Goal: Book appointment/travel/reservation

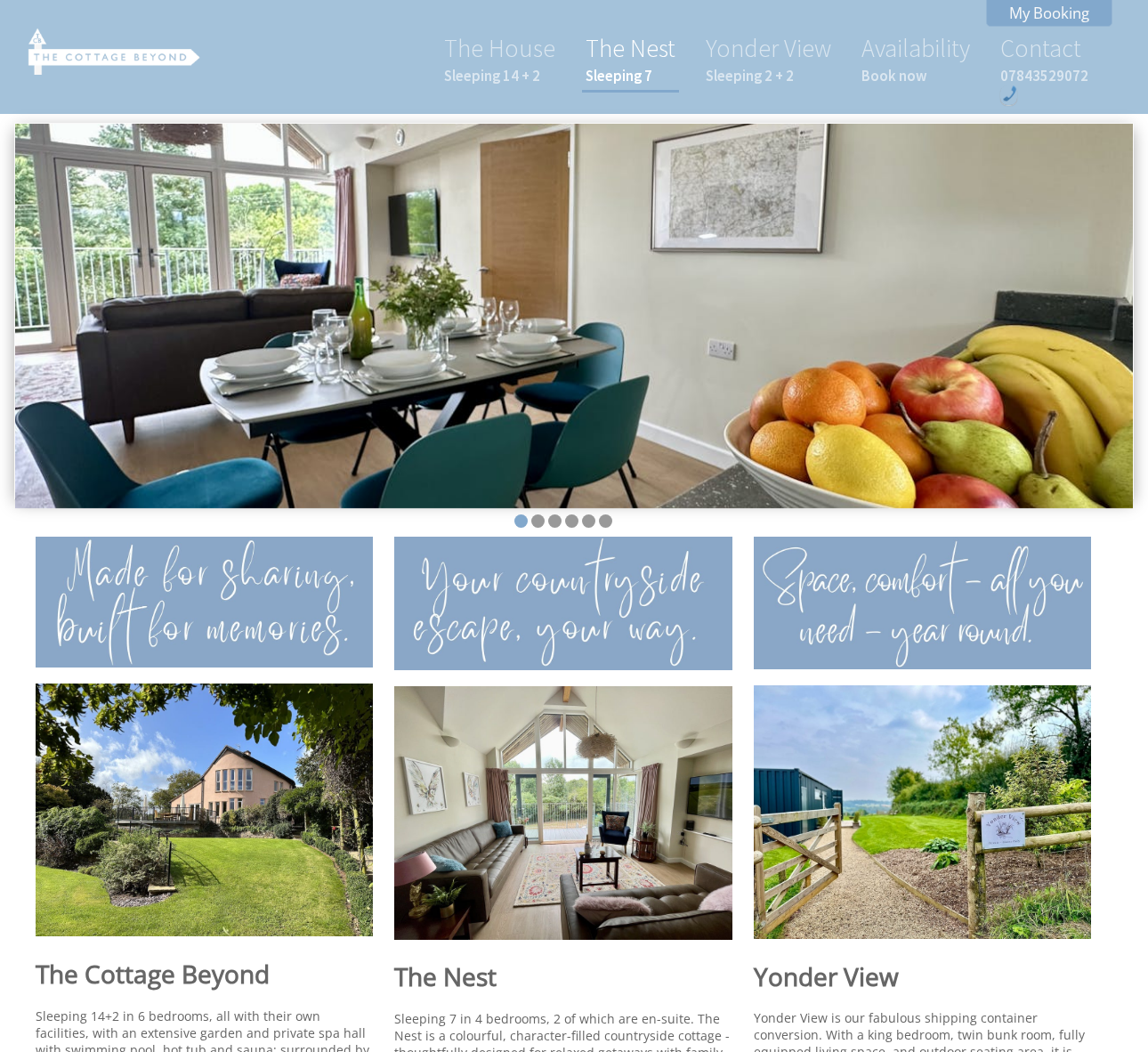
click at [648, 47] on link "The Nest Sleeping 7" at bounding box center [630, 59] width 90 height 53
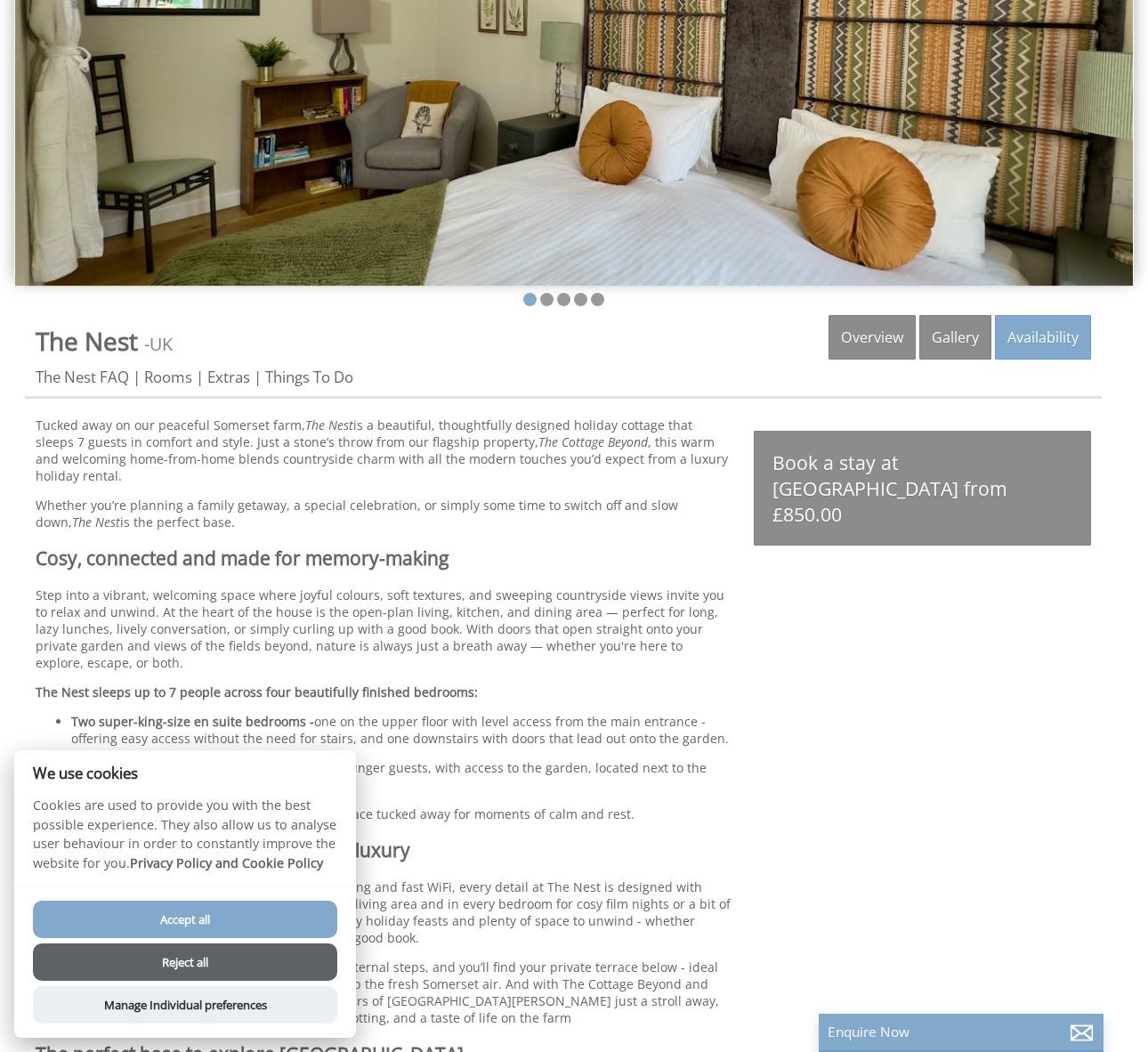
scroll to position [220, 0]
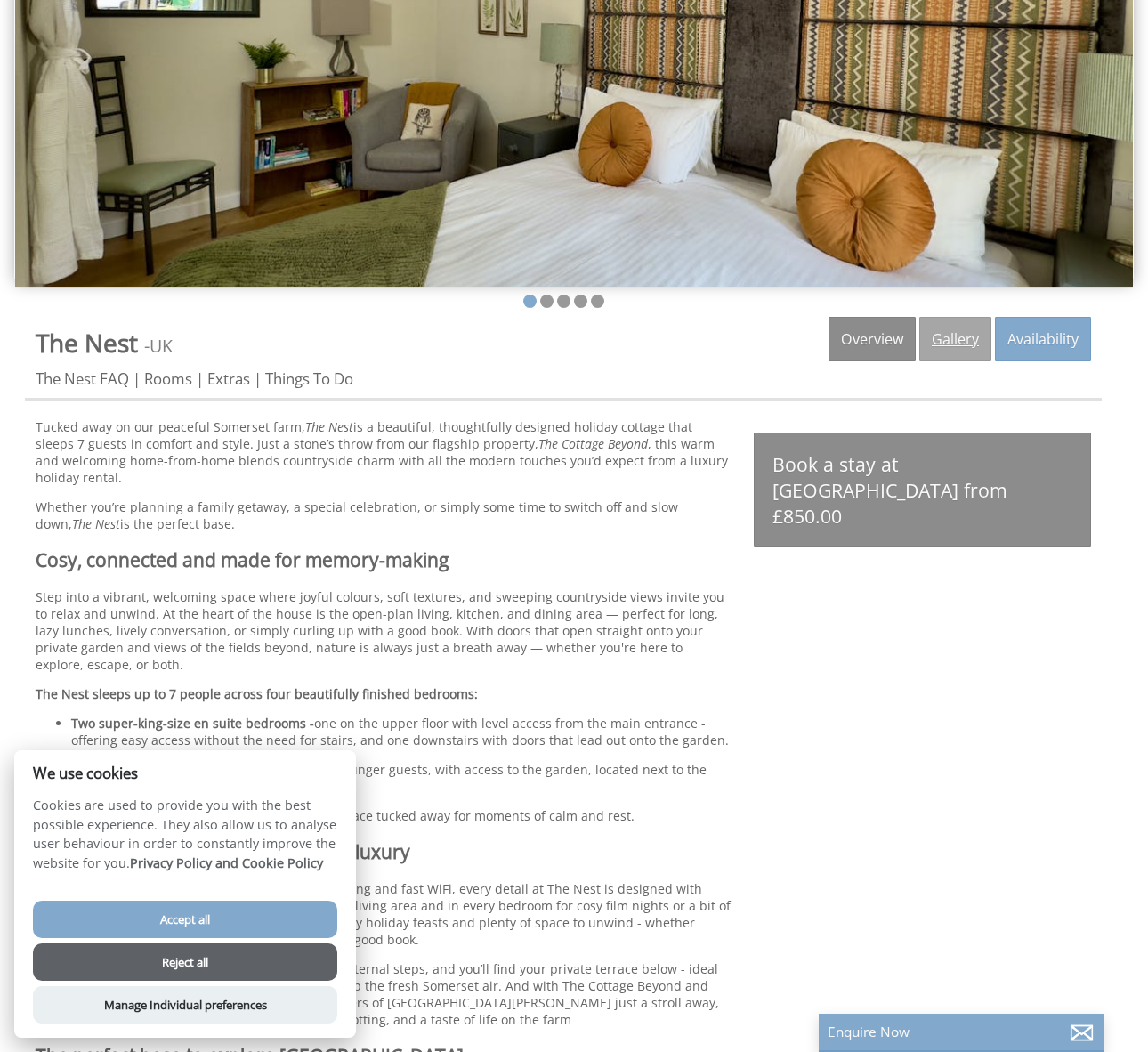
click at [959, 337] on link "Gallery" at bounding box center [955, 339] width 72 height 45
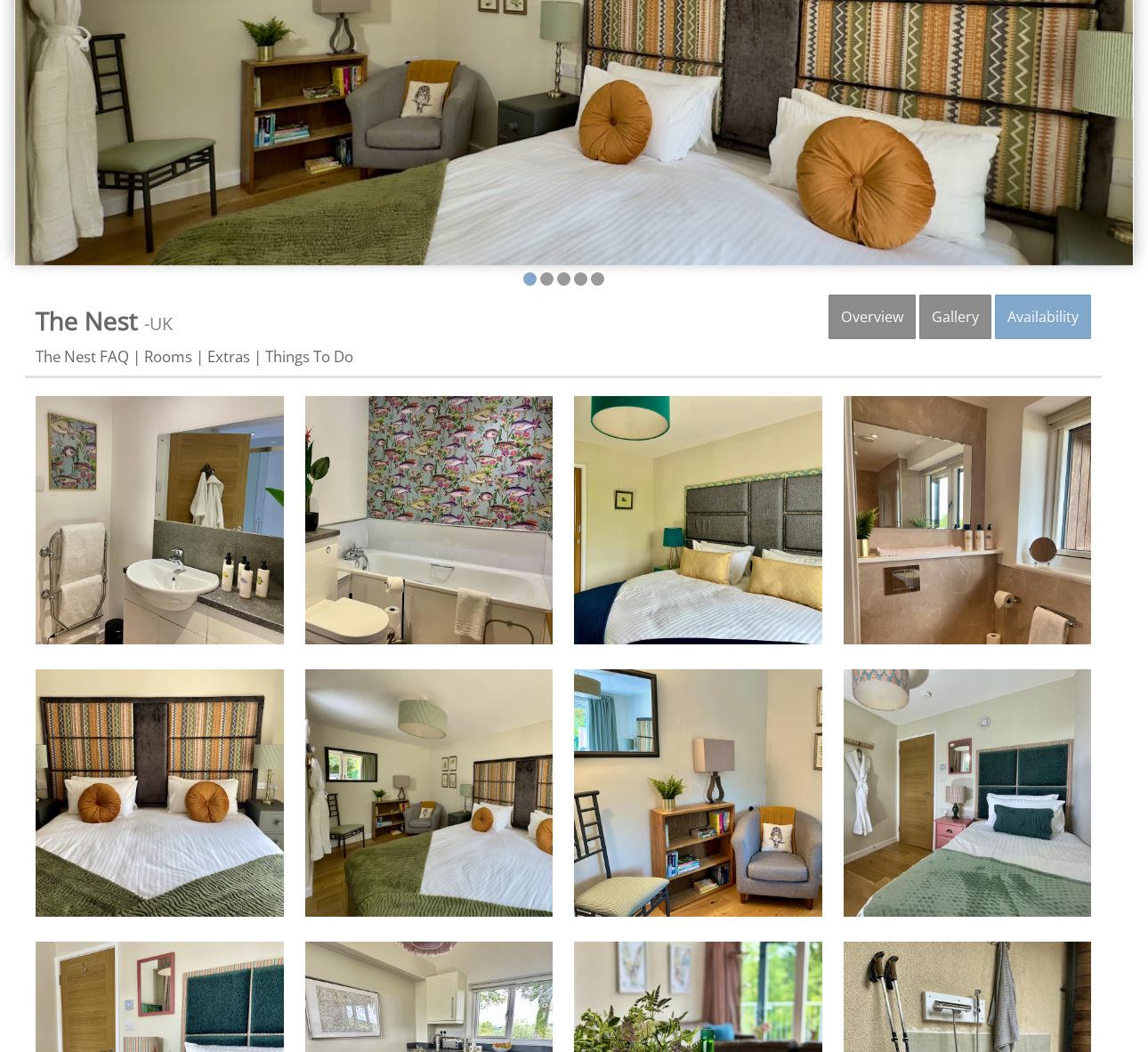
scroll to position [235, 0]
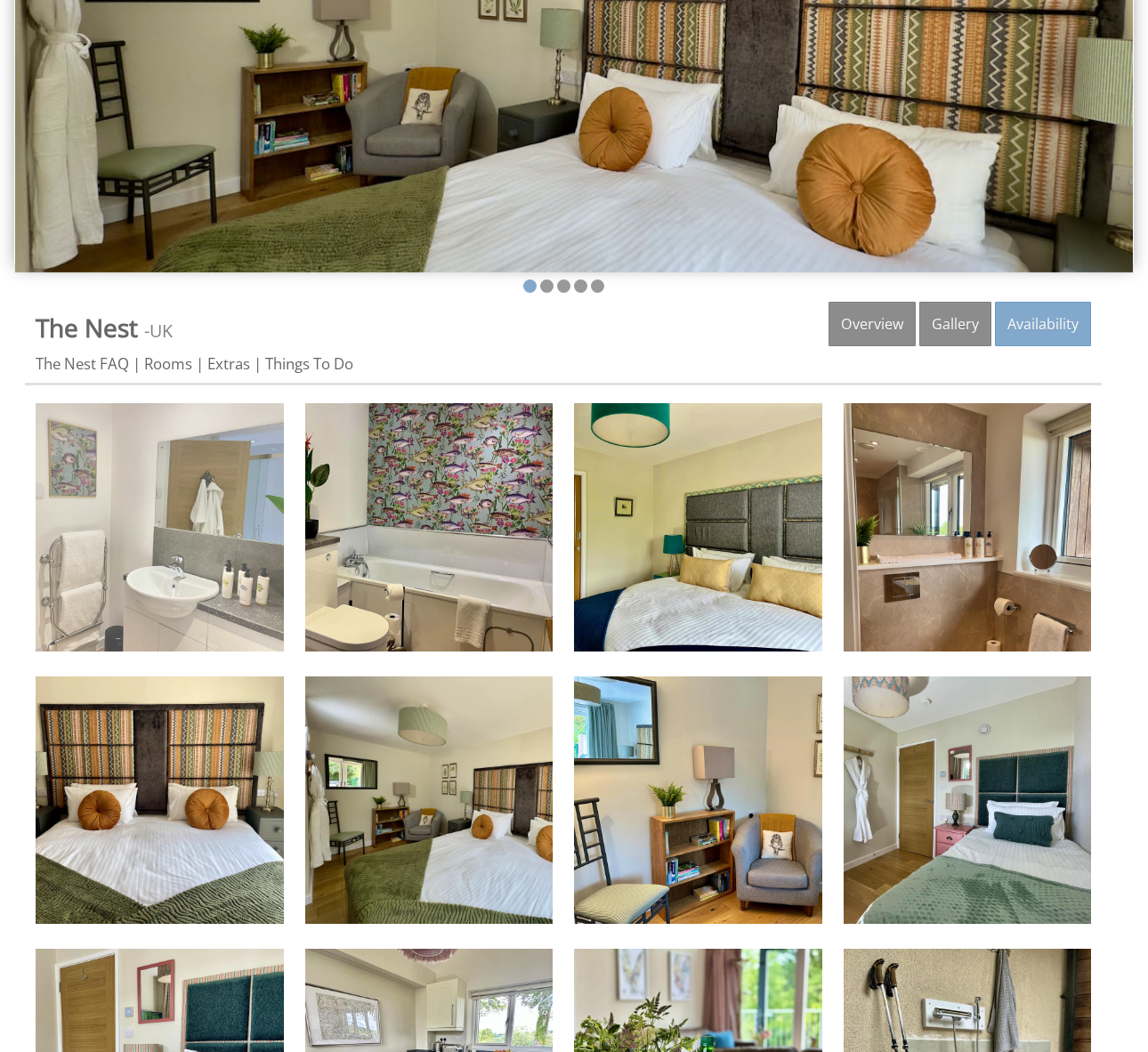
click at [254, 504] on img at bounding box center [159, 527] width 248 height 248
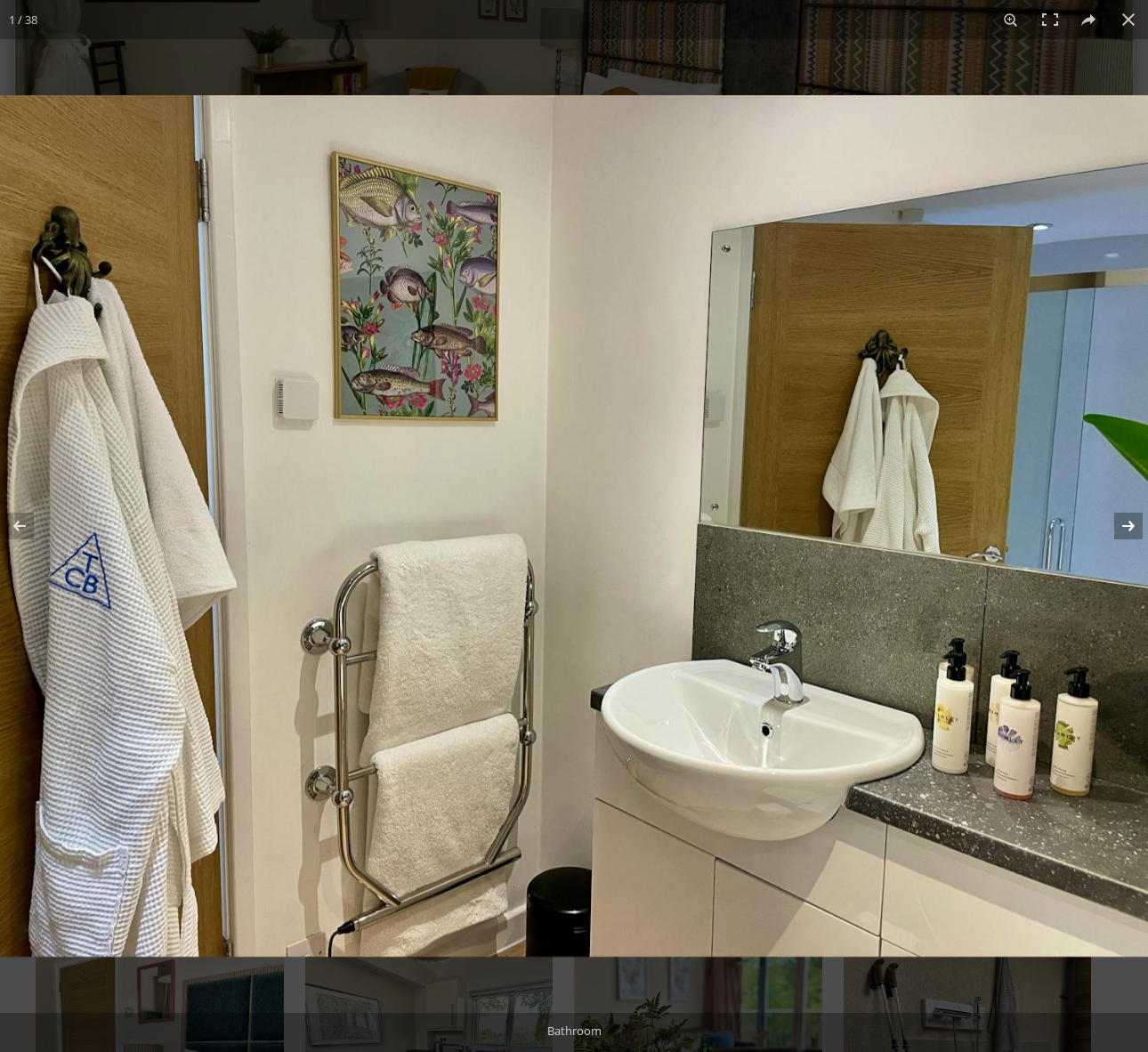
click at [1125, 524] on button at bounding box center [1117, 526] width 62 height 89
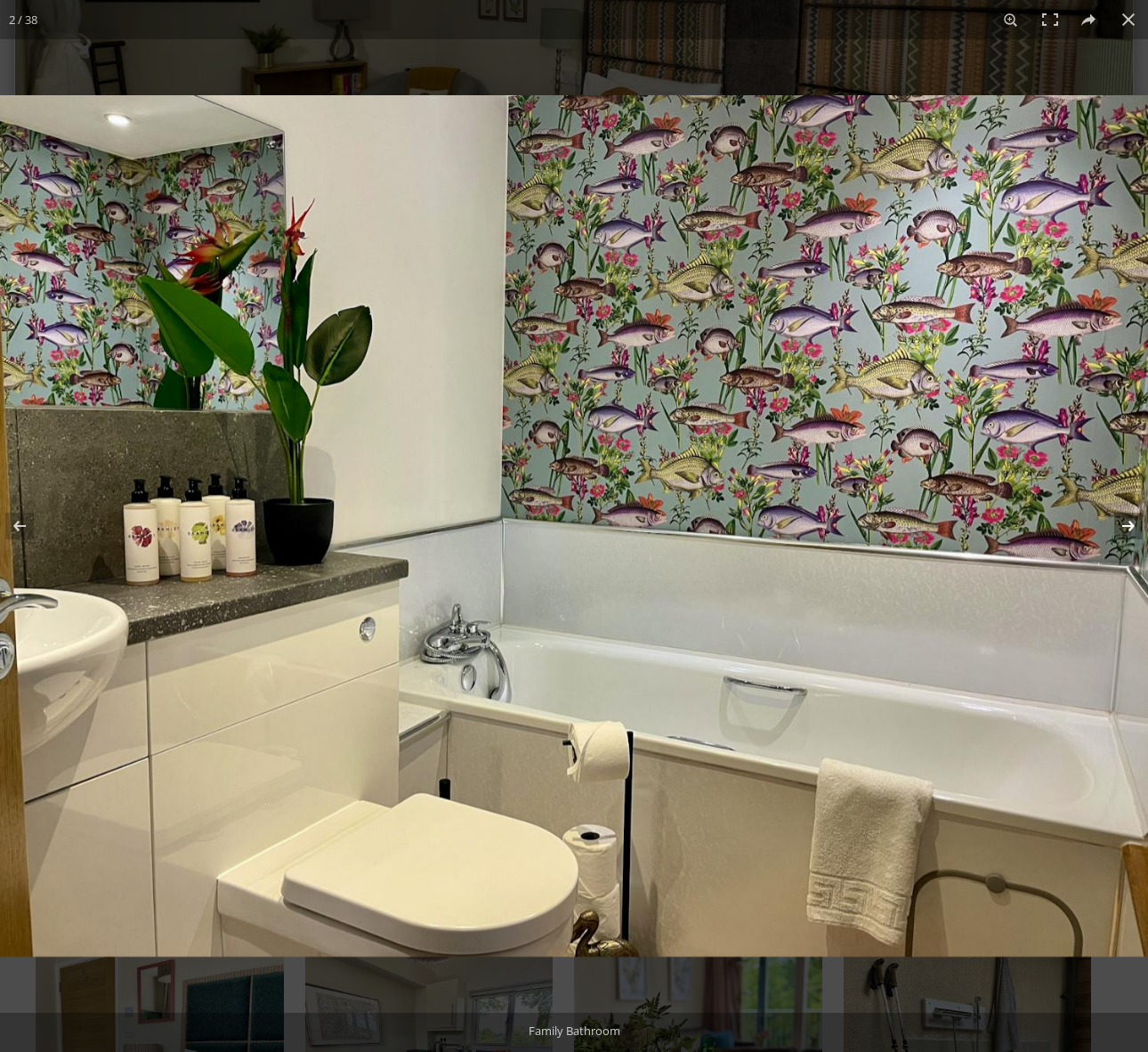
scroll to position [234, 0]
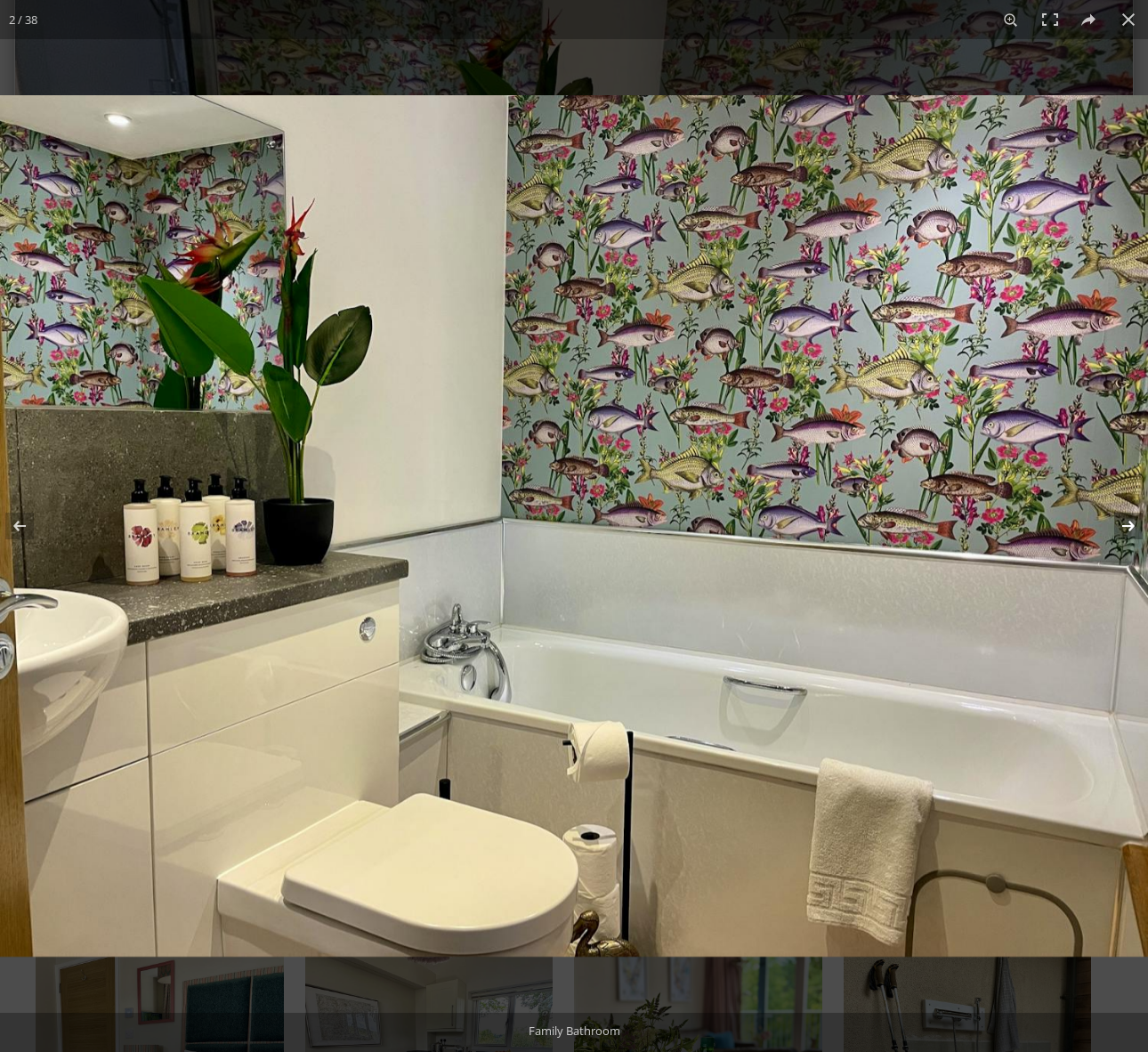
click at [1124, 530] on button at bounding box center [1117, 526] width 62 height 89
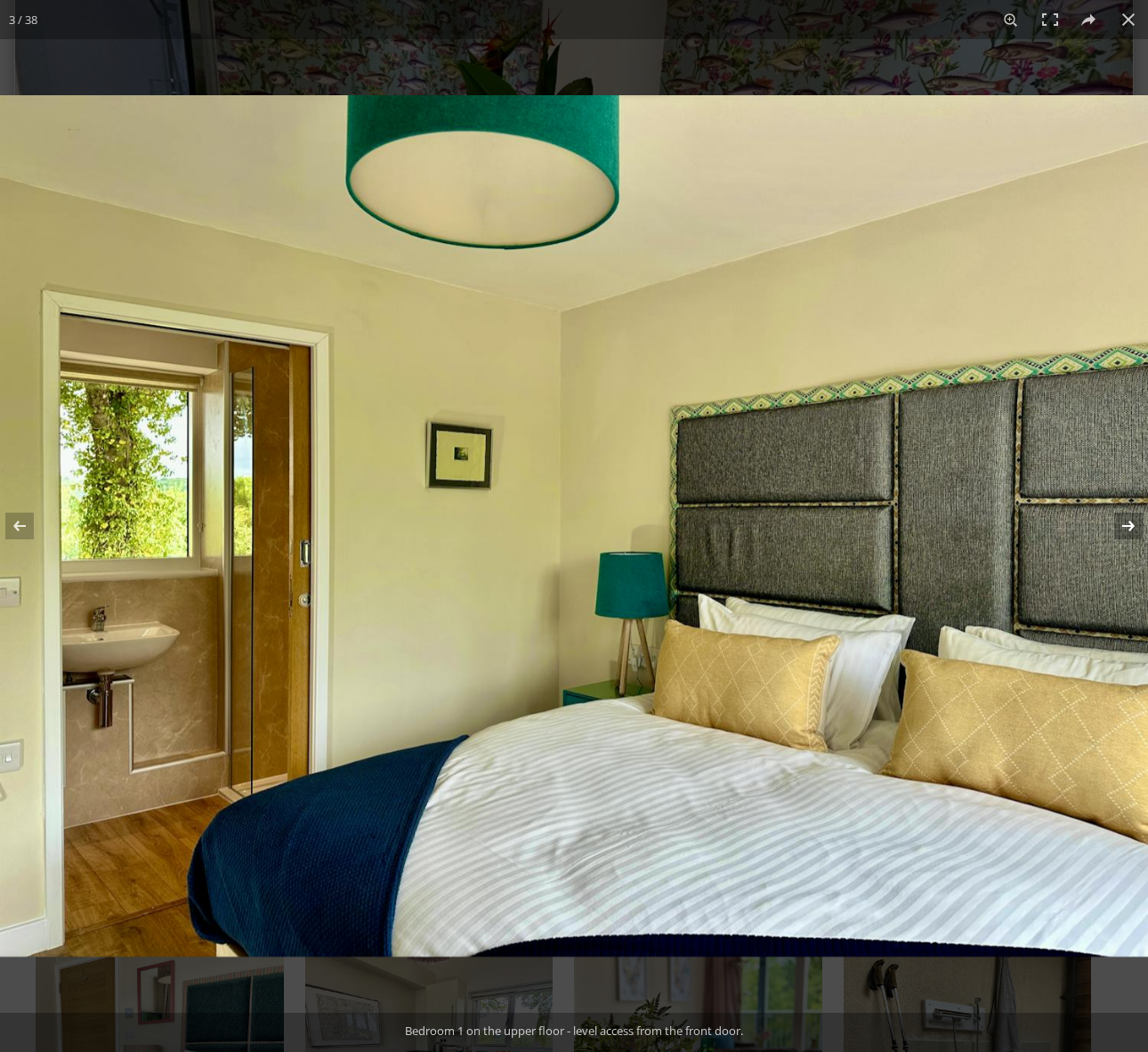
click at [1127, 528] on button at bounding box center [1117, 526] width 62 height 89
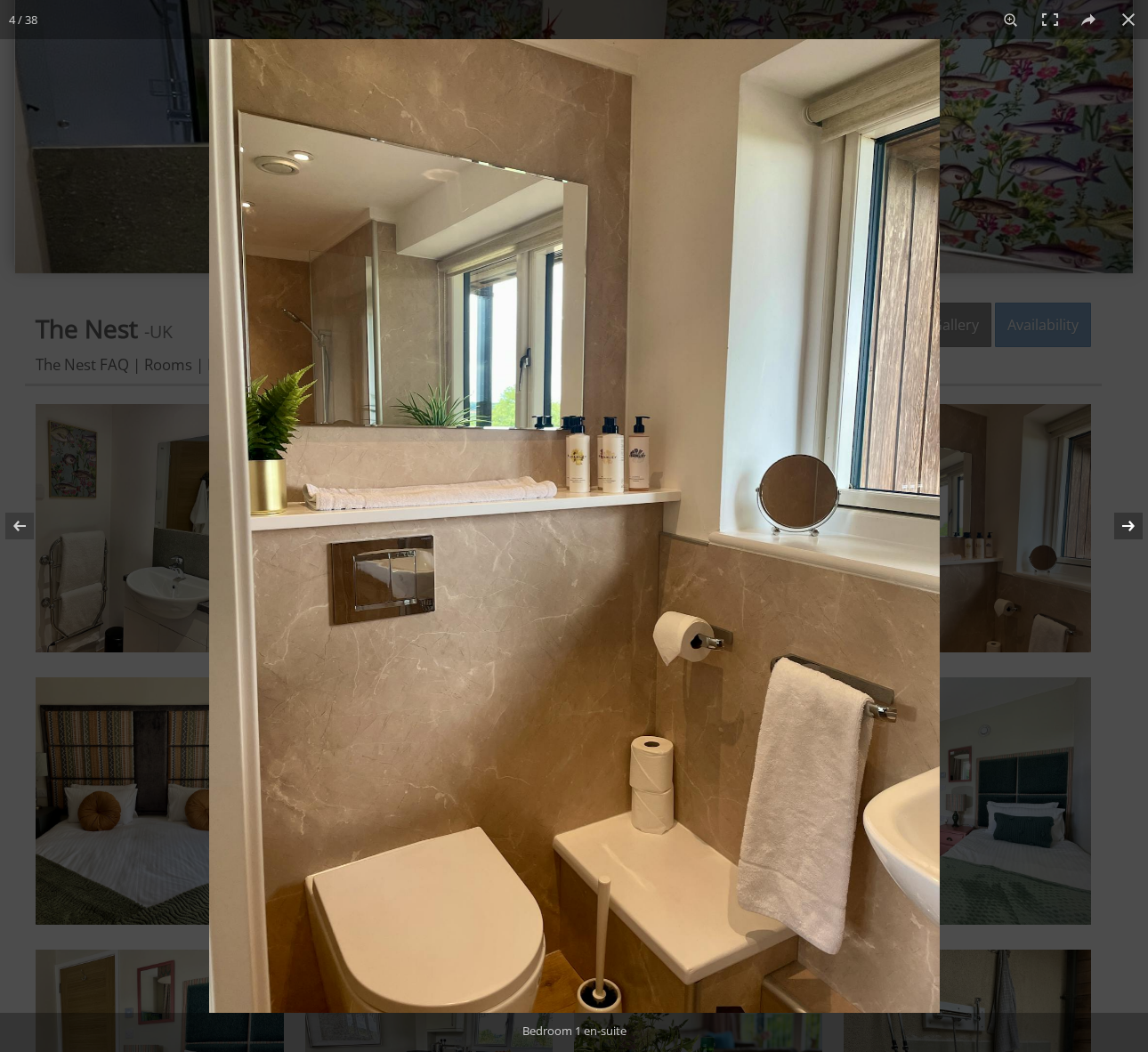
click at [1127, 528] on button at bounding box center [1117, 526] width 62 height 89
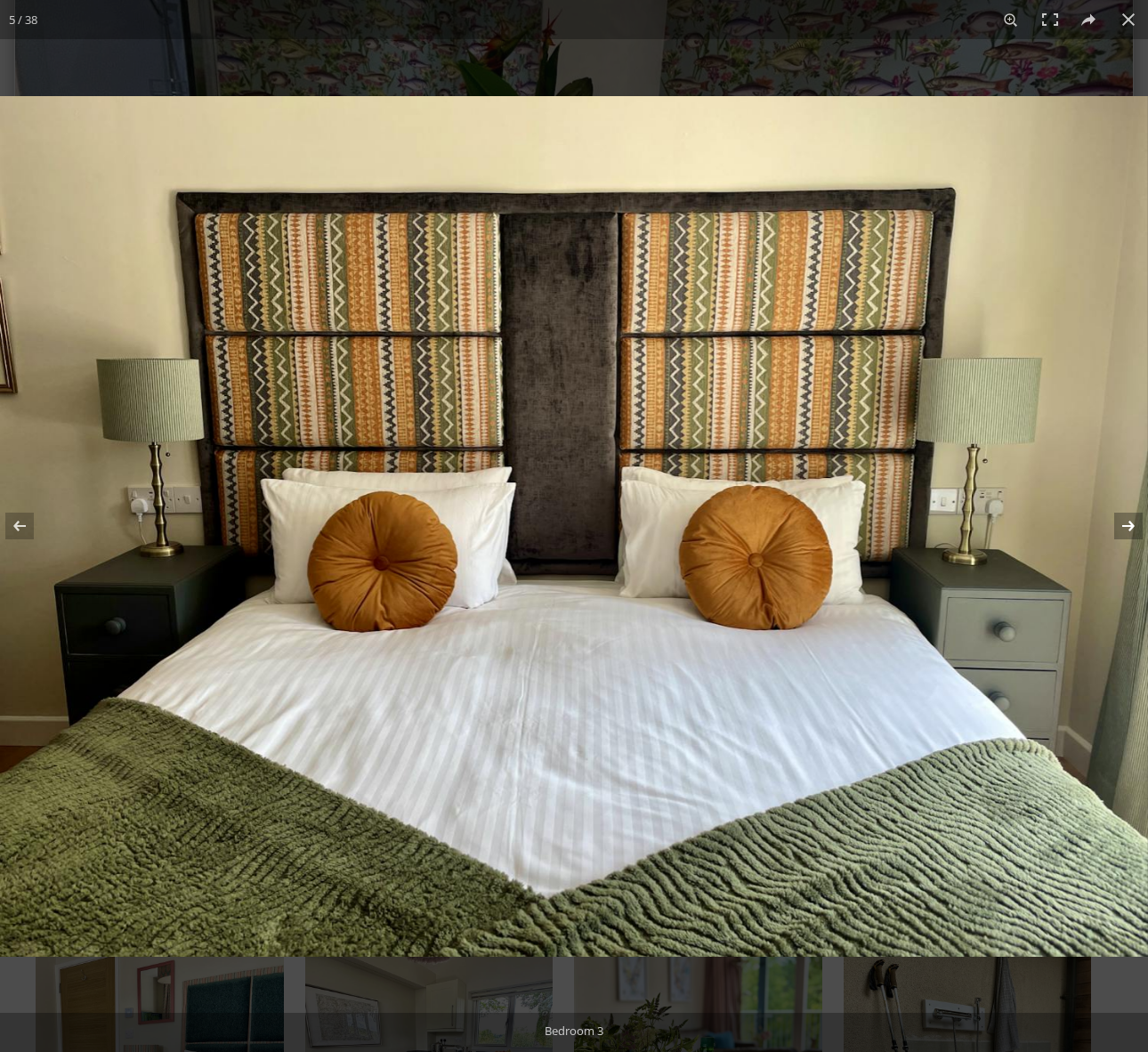
click at [1127, 528] on button at bounding box center [1117, 526] width 62 height 89
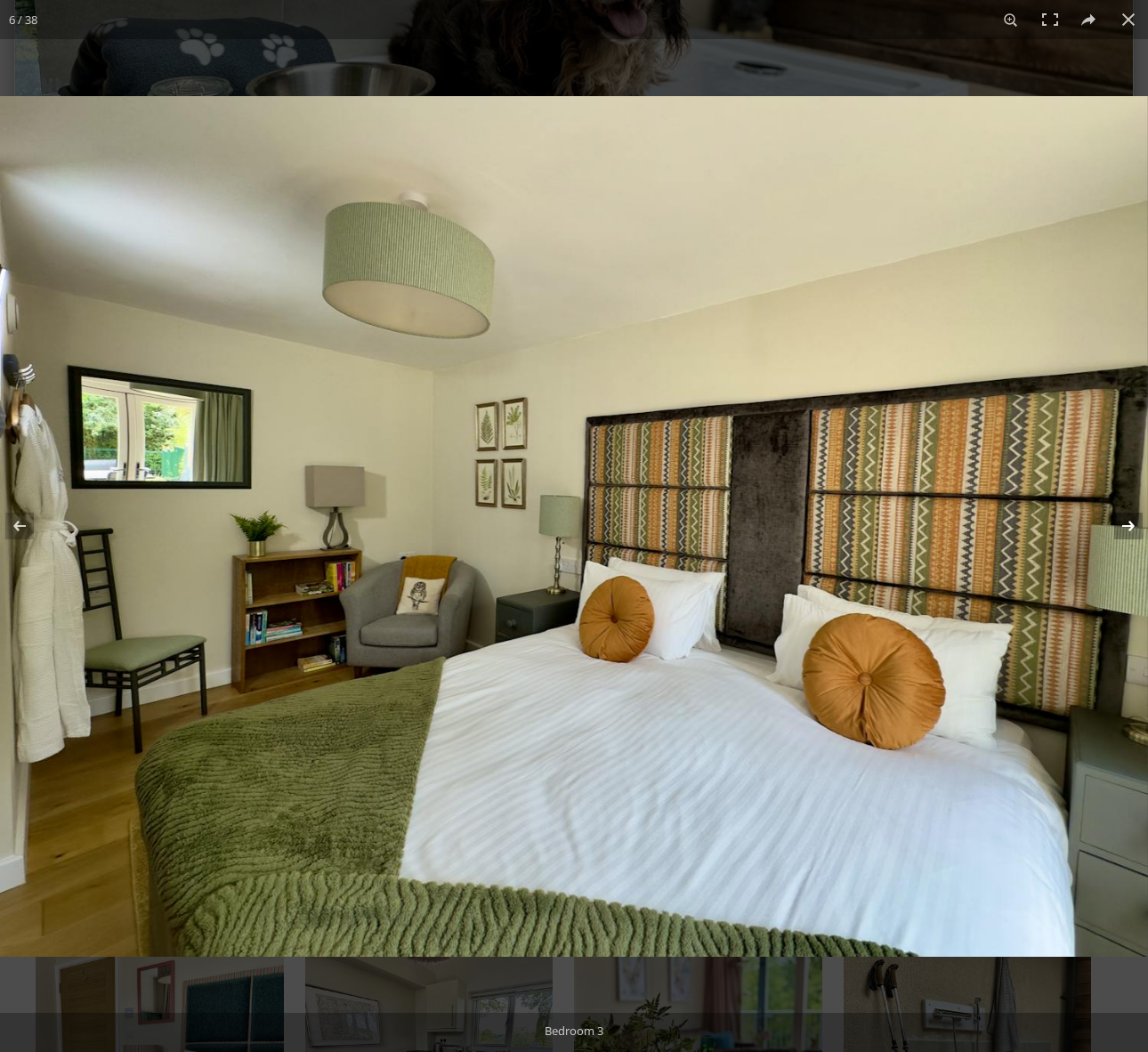
click at [1127, 528] on button at bounding box center [1117, 526] width 62 height 89
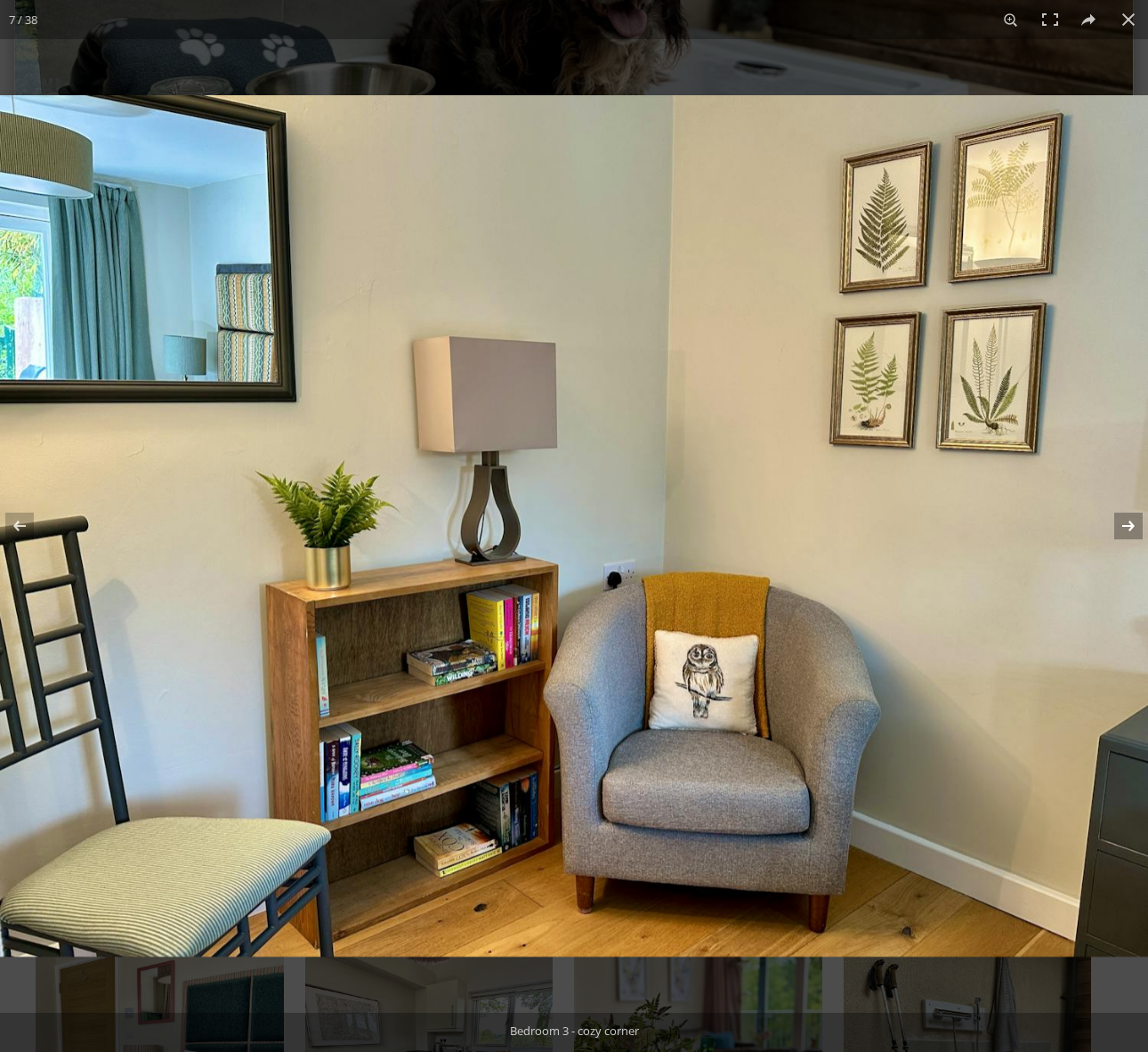
click at [1127, 528] on button at bounding box center [1117, 526] width 62 height 89
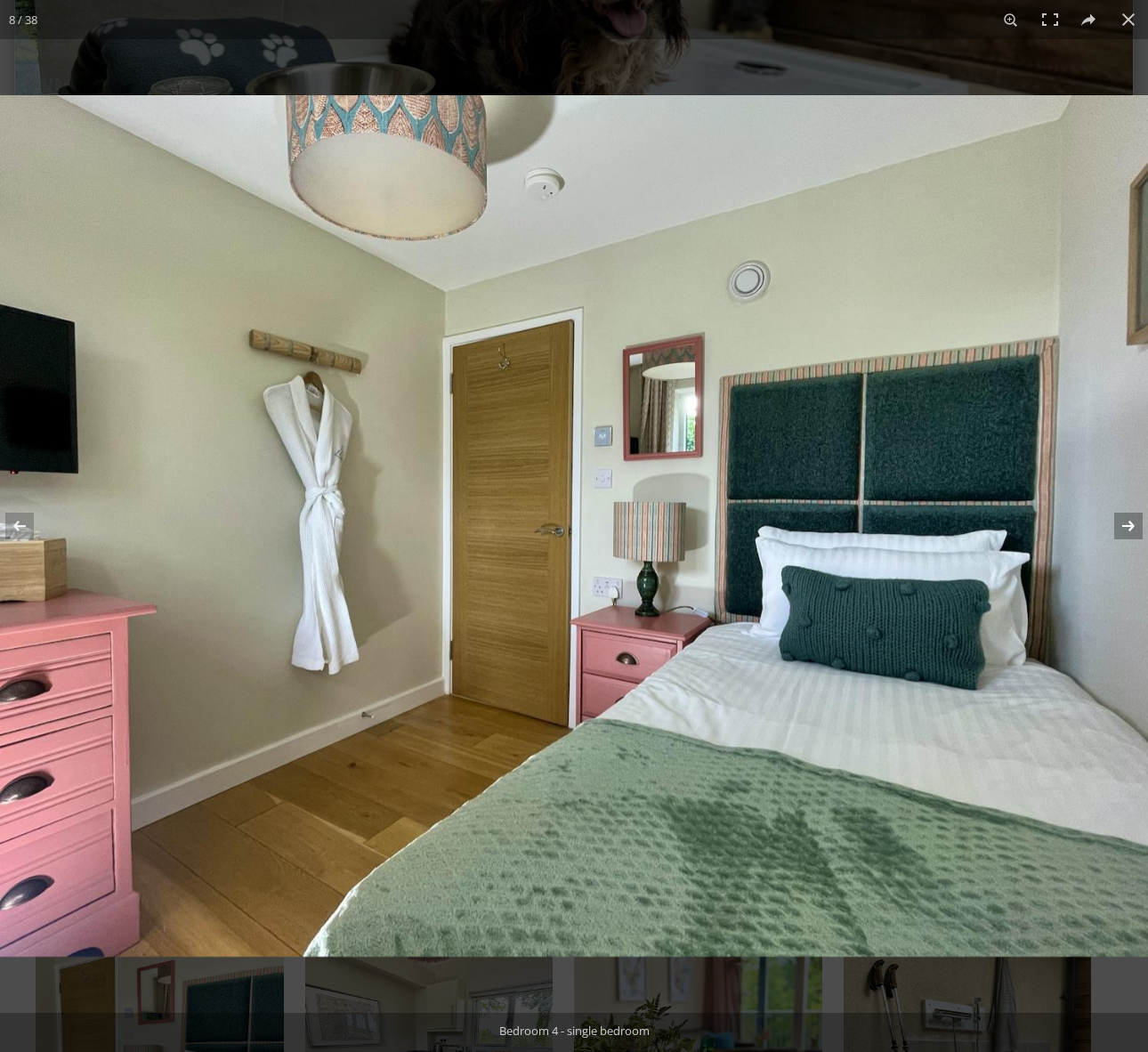
click at [1127, 528] on button at bounding box center [1117, 526] width 62 height 89
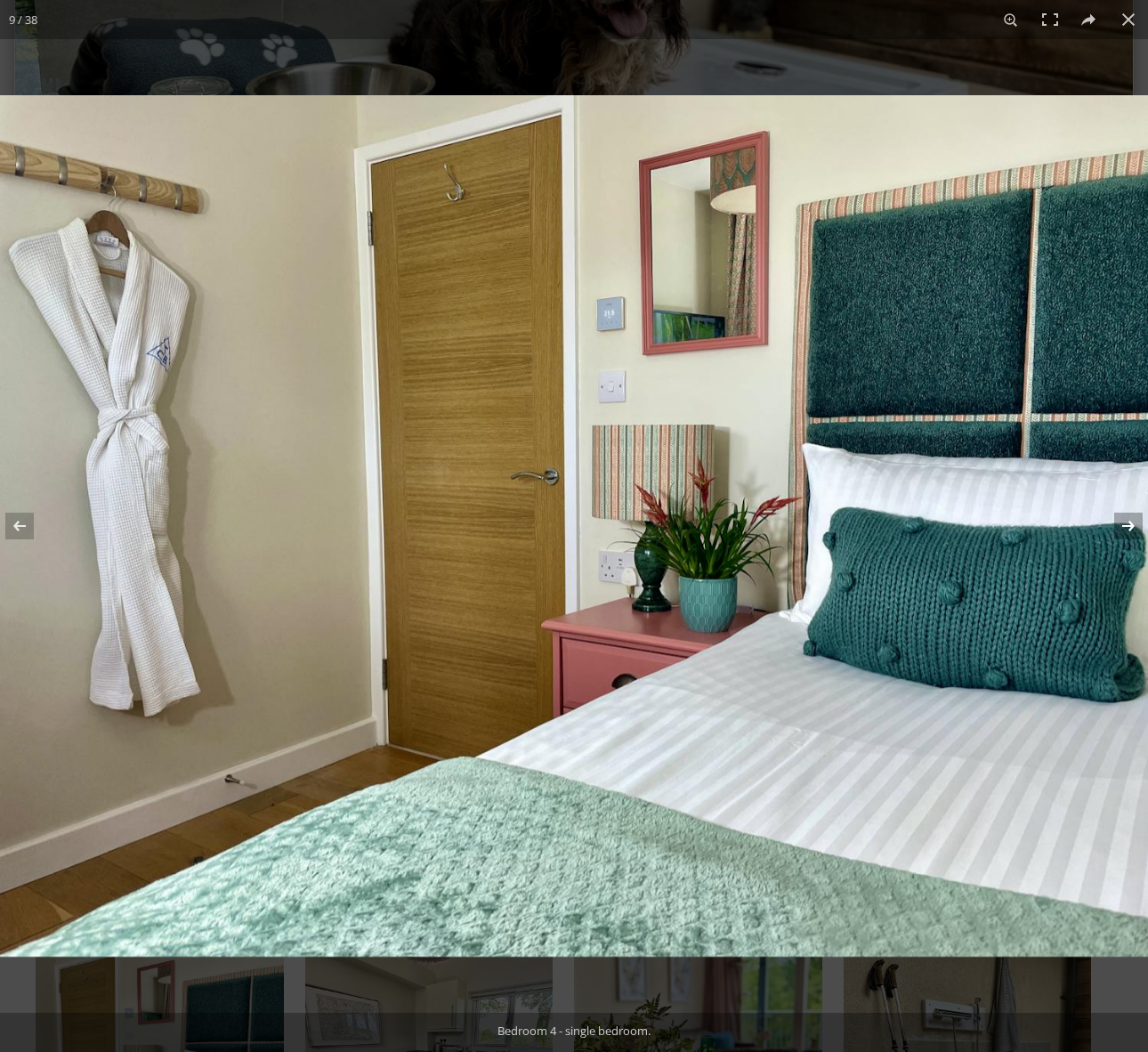
click at [1127, 528] on button at bounding box center [1117, 526] width 62 height 89
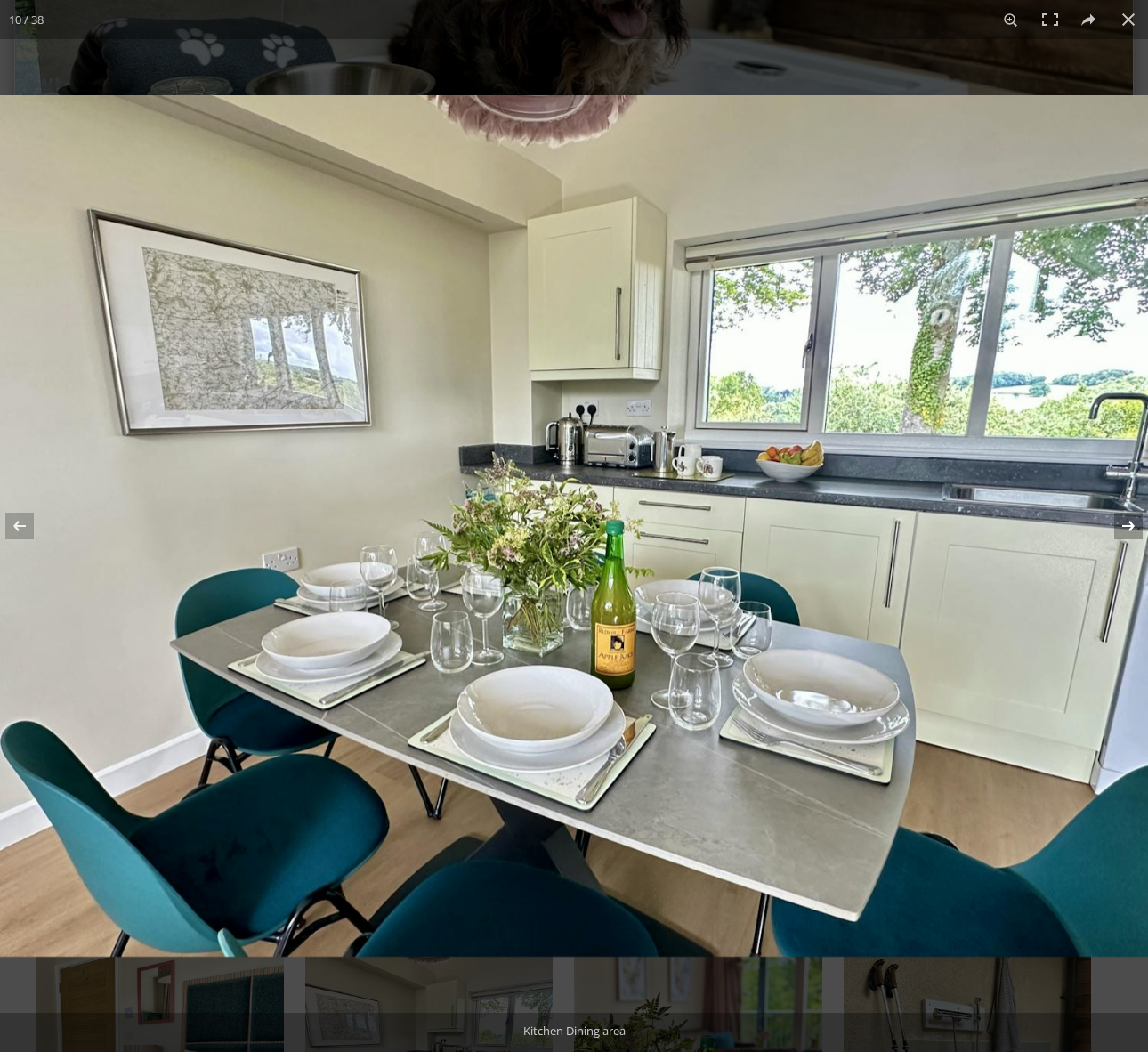
click at [1127, 528] on button at bounding box center [1117, 526] width 62 height 89
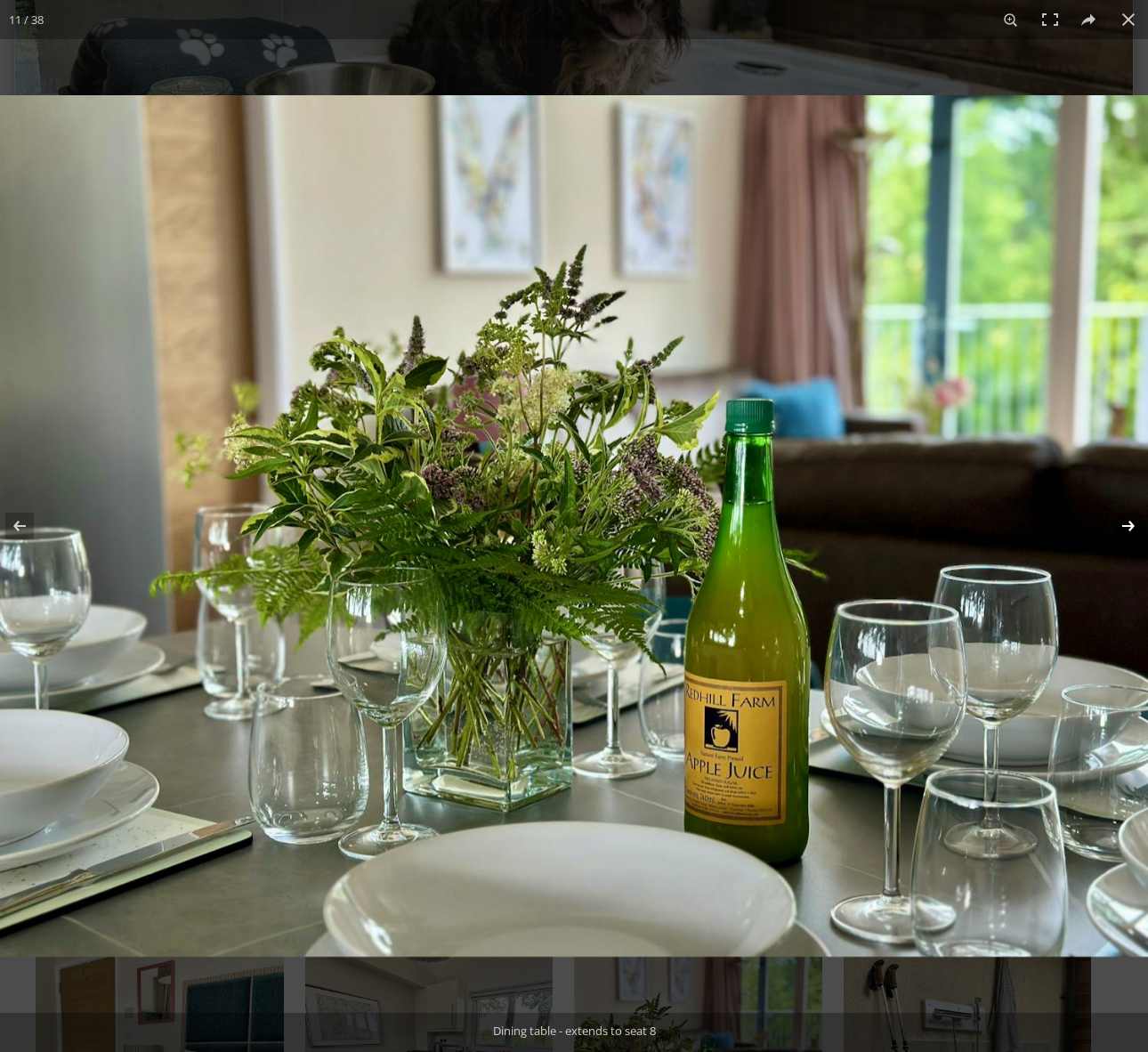
click at [1127, 528] on button at bounding box center [1117, 526] width 62 height 89
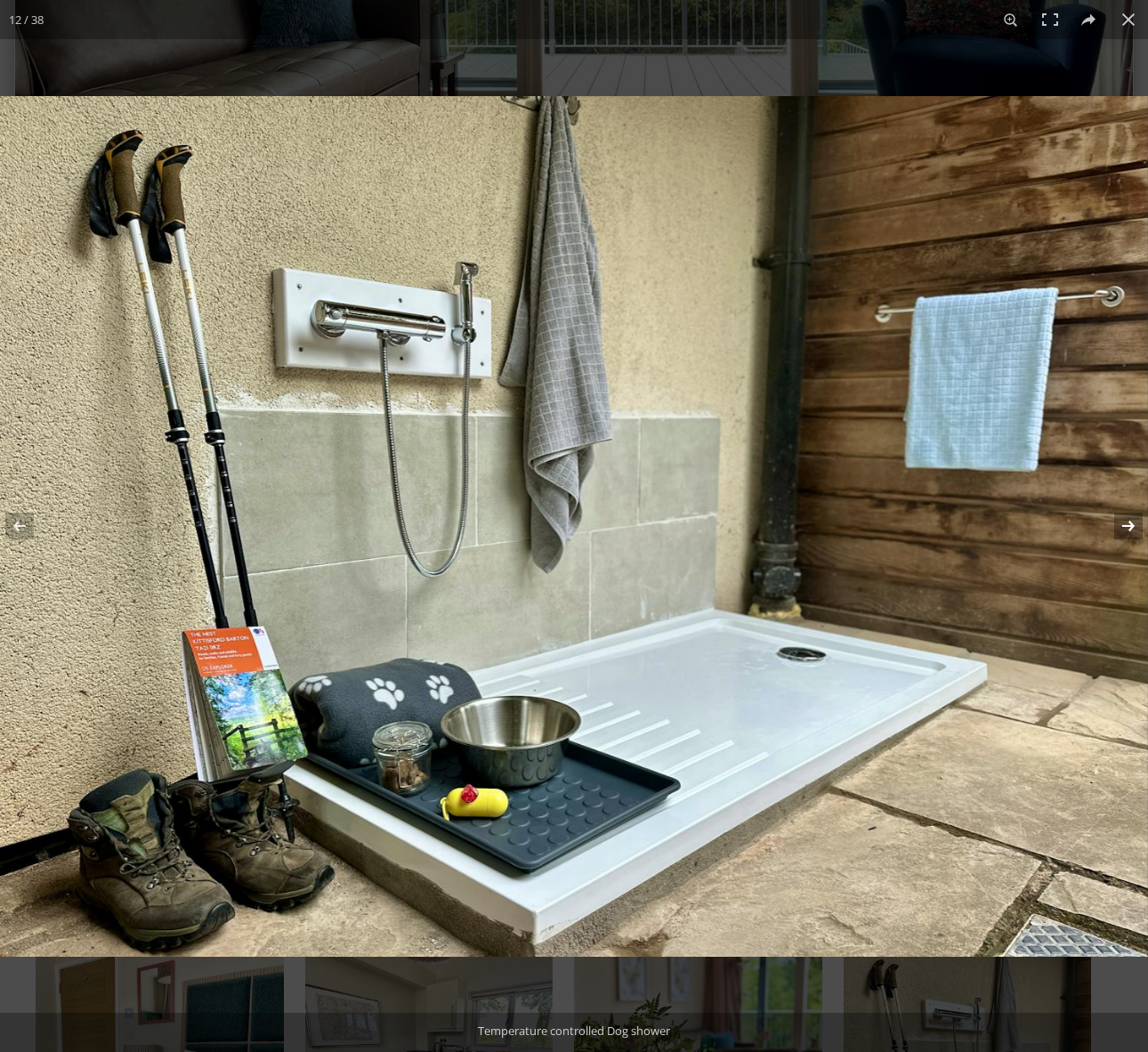
click at [1127, 528] on button at bounding box center [1117, 526] width 62 height 89
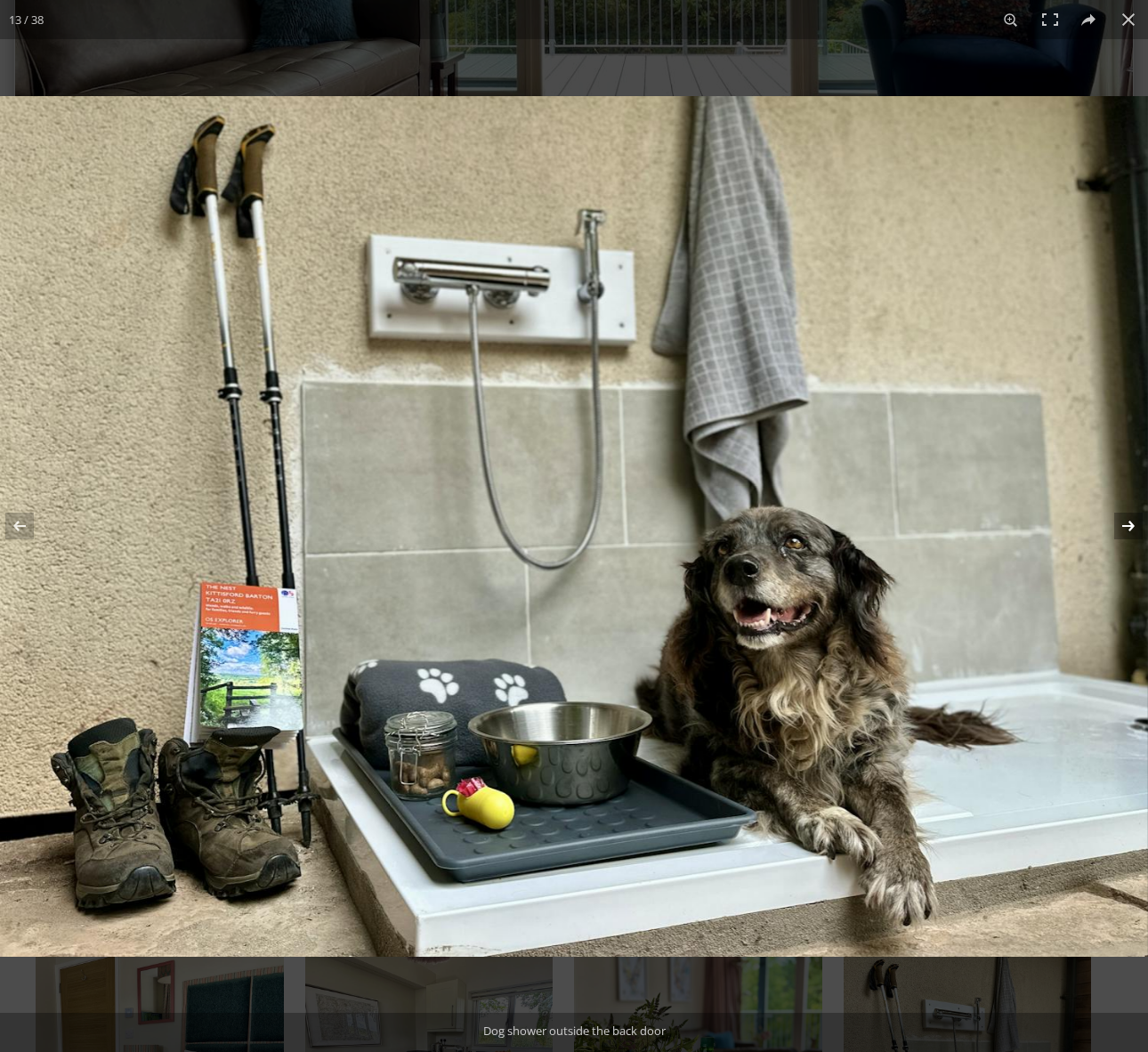
click at [1127, 528] on button at bounding box center [1117, 526] width 62 height 89
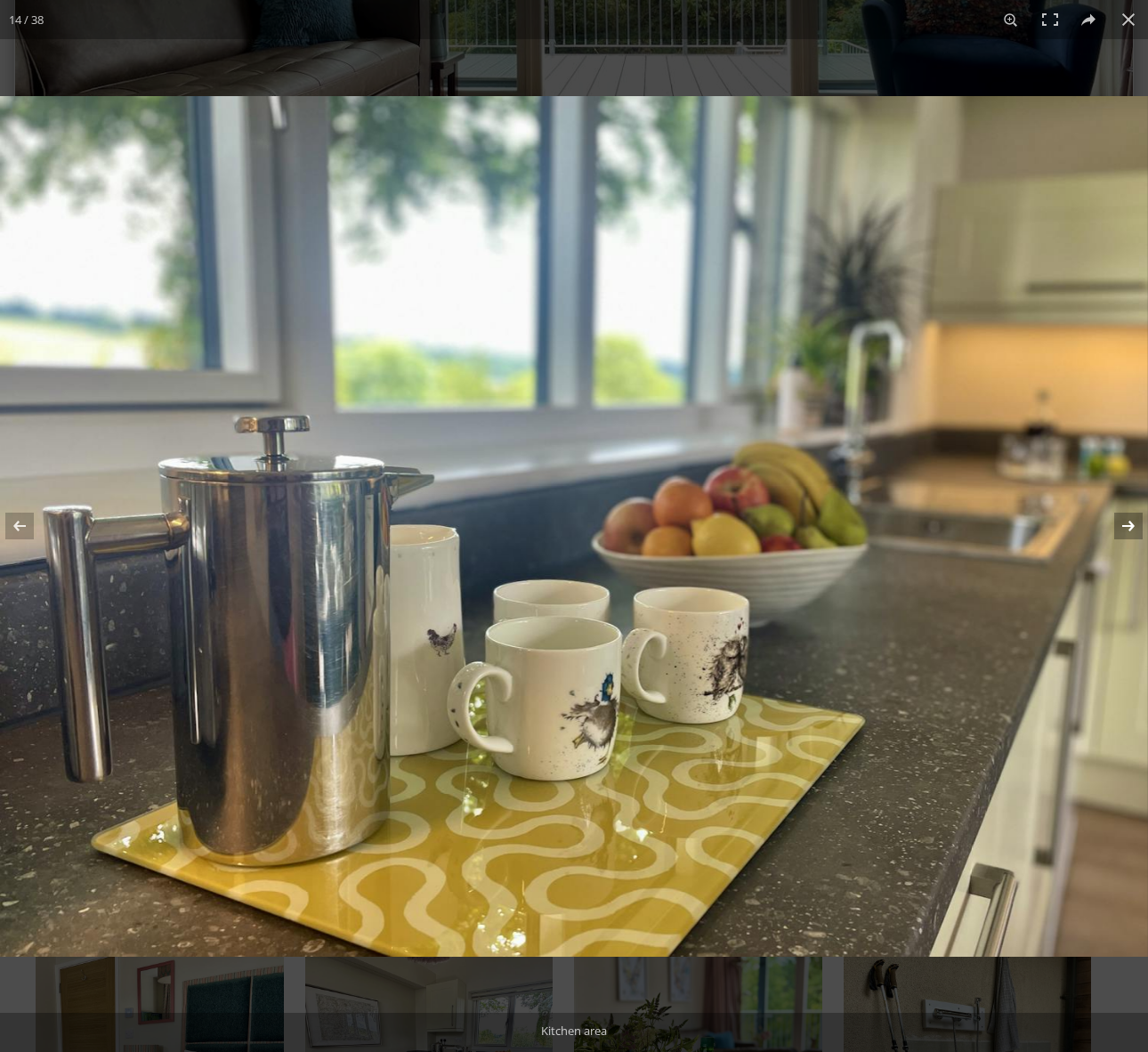
click at [1127, 528] on button at bounding box center [1117, 526] width 62 height 89
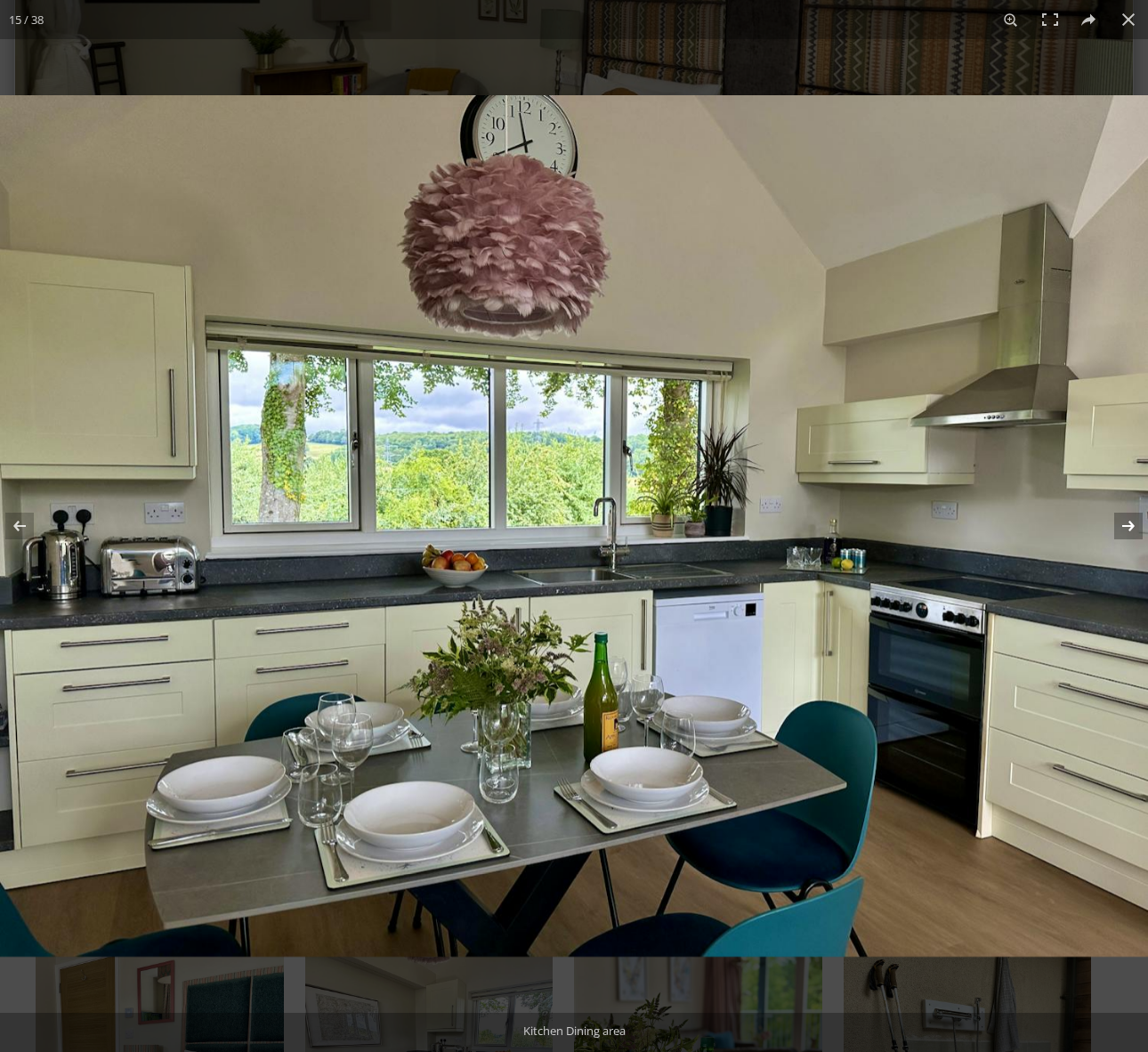
click at [1135, 526] on button at bounding box center [1117, 526] width 62 height 89
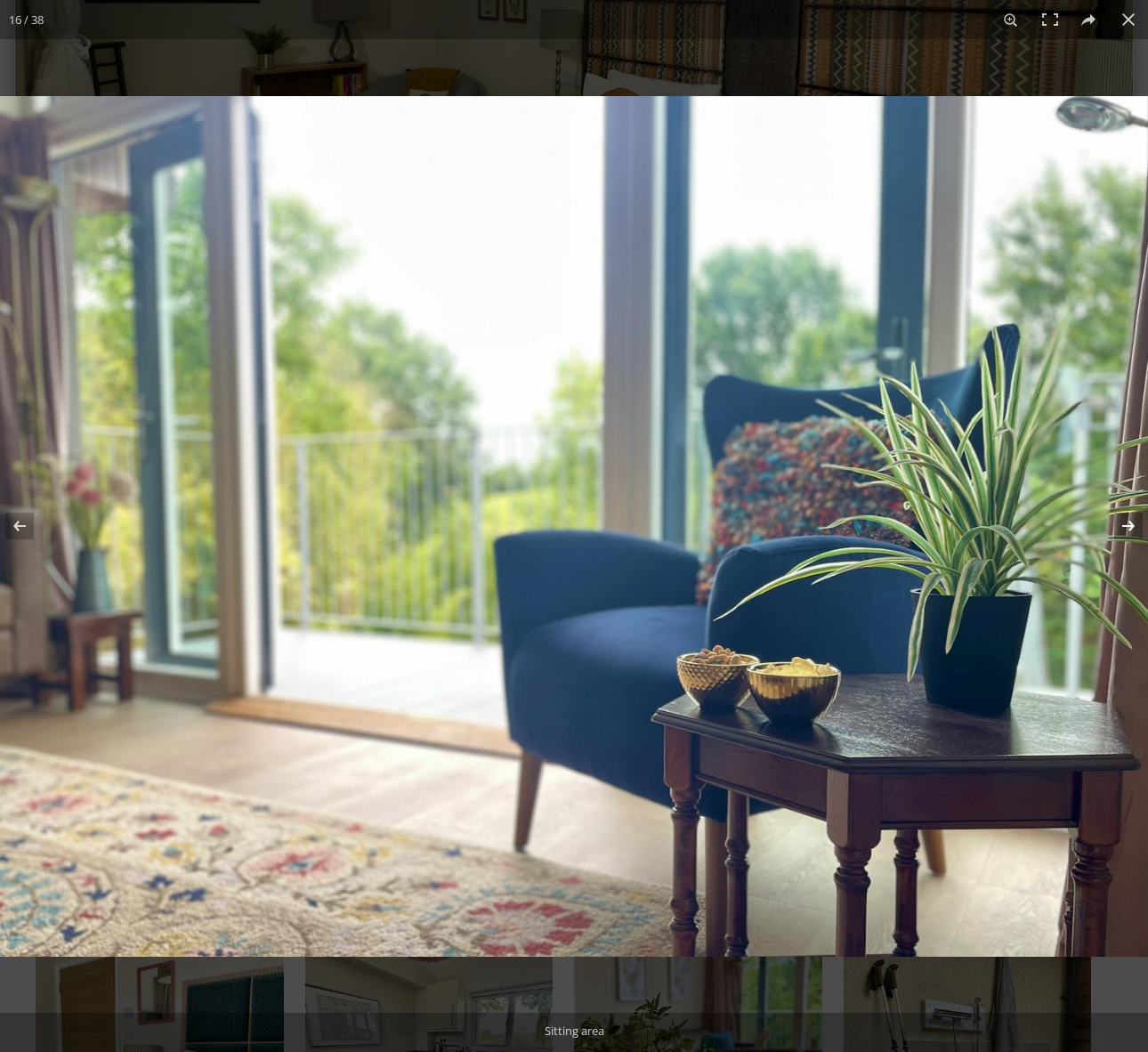
click at [1129, 524] on button at bounding box center [1117, 526] width 62 height 89
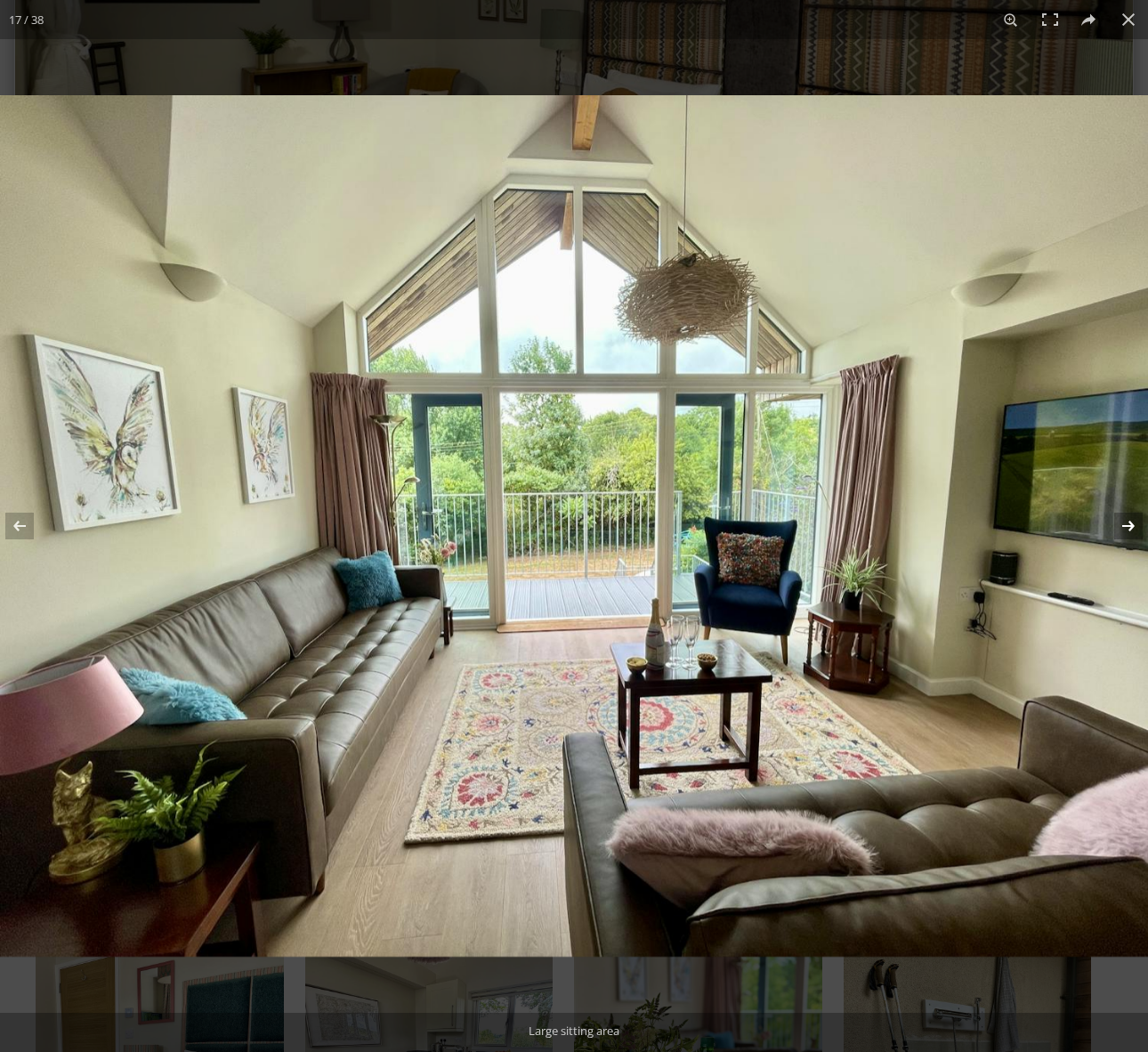
click at [1126, 526] on button at bounding box center [1117, 526] width 62 height 89
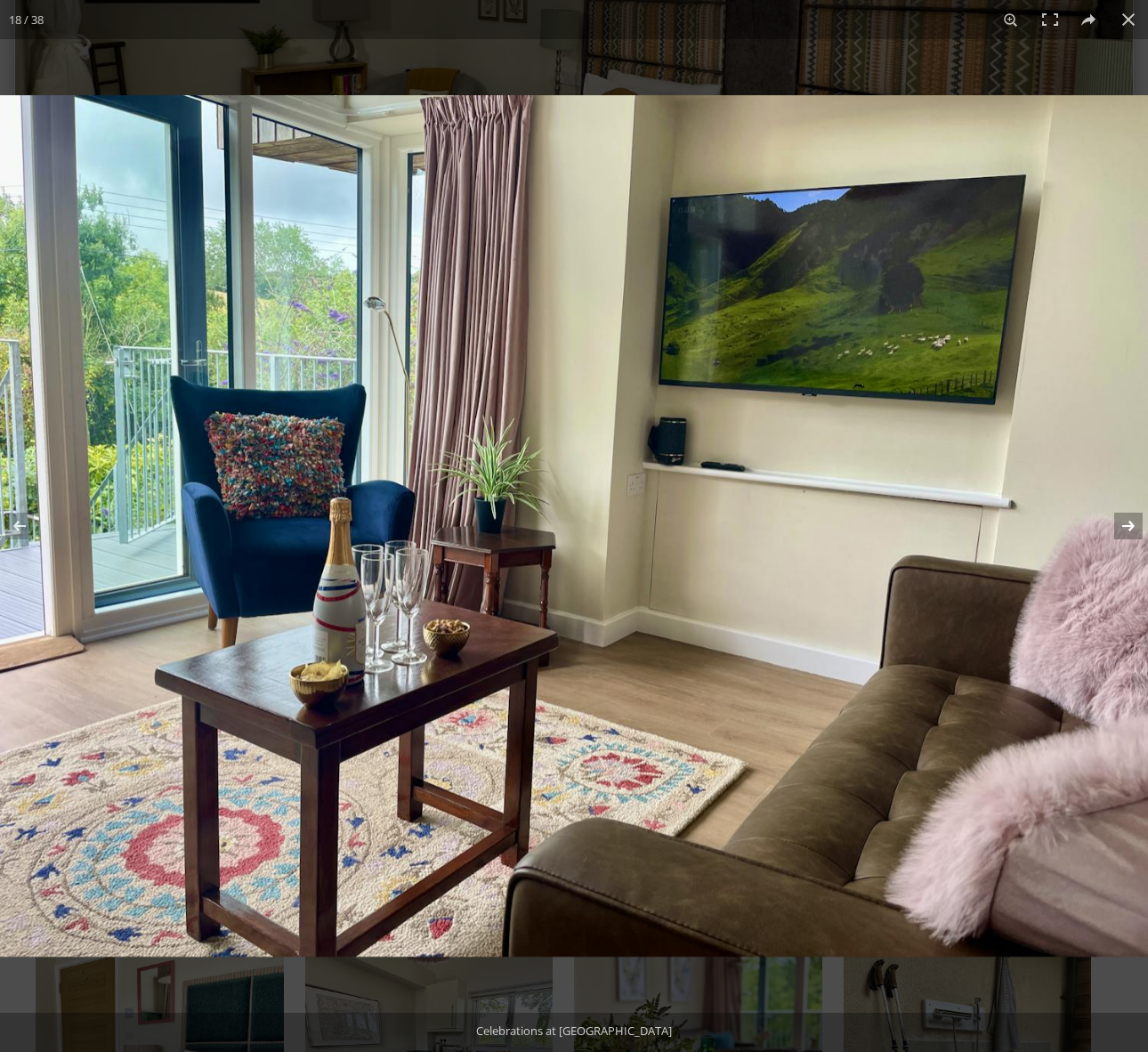
click at [1126, 526] on button at bounding box center [1117, 526] width 62 height 89
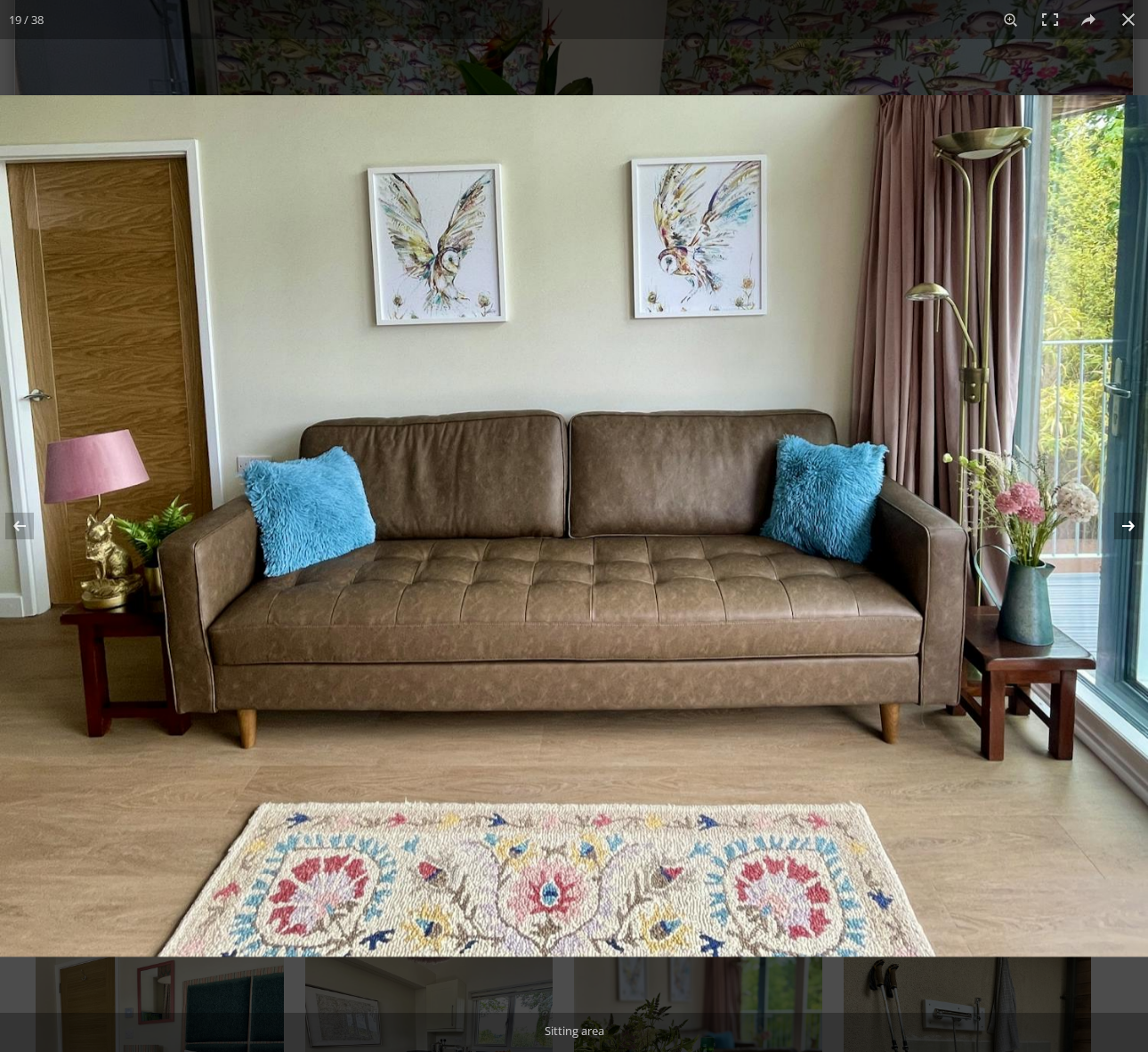
click at [1126, 526] on button at bounding box center [1117, 526] width 62 height 89
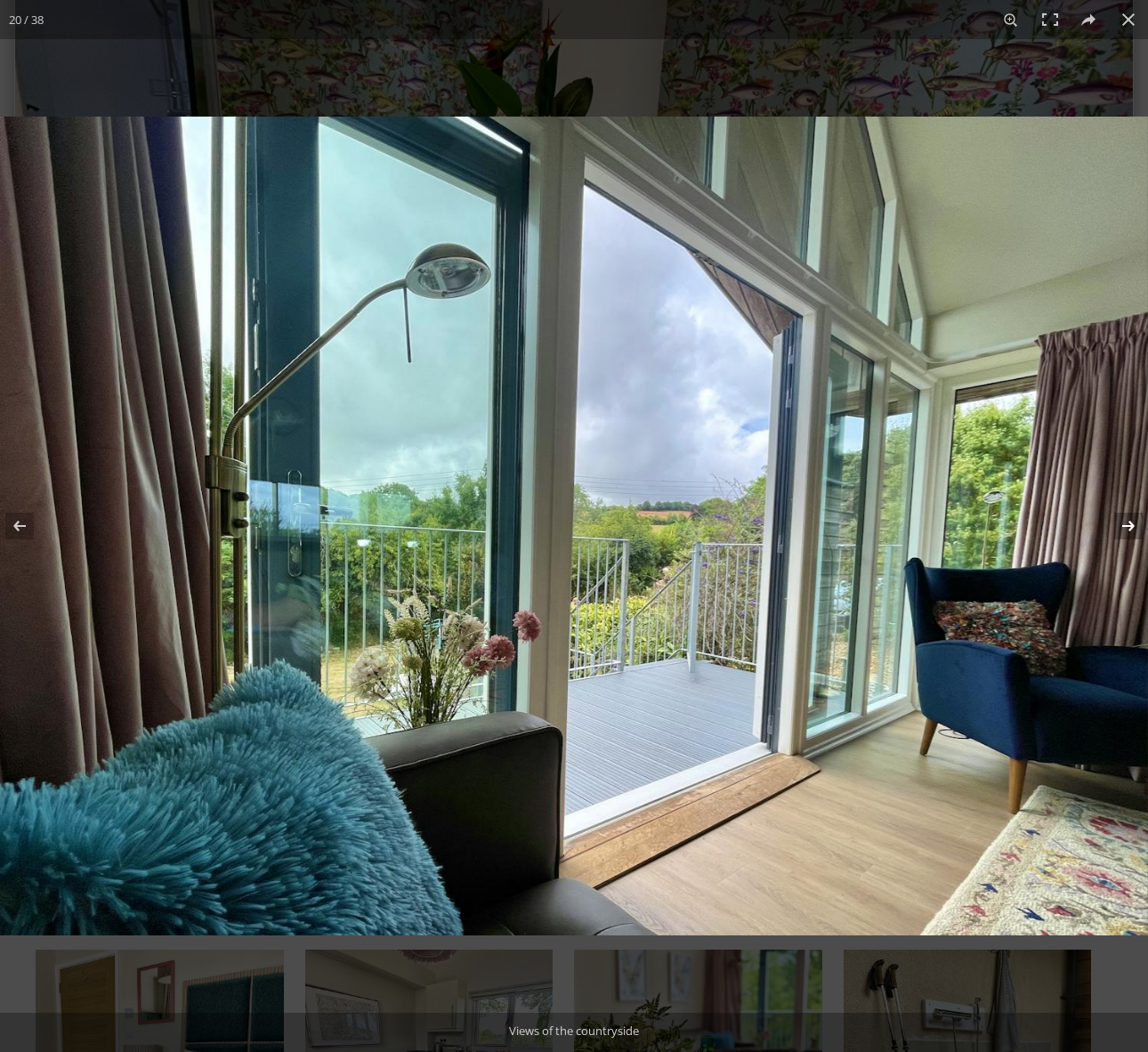
click at [1126, 526] on button at bounding box center [1117, 526] width 62 height 89
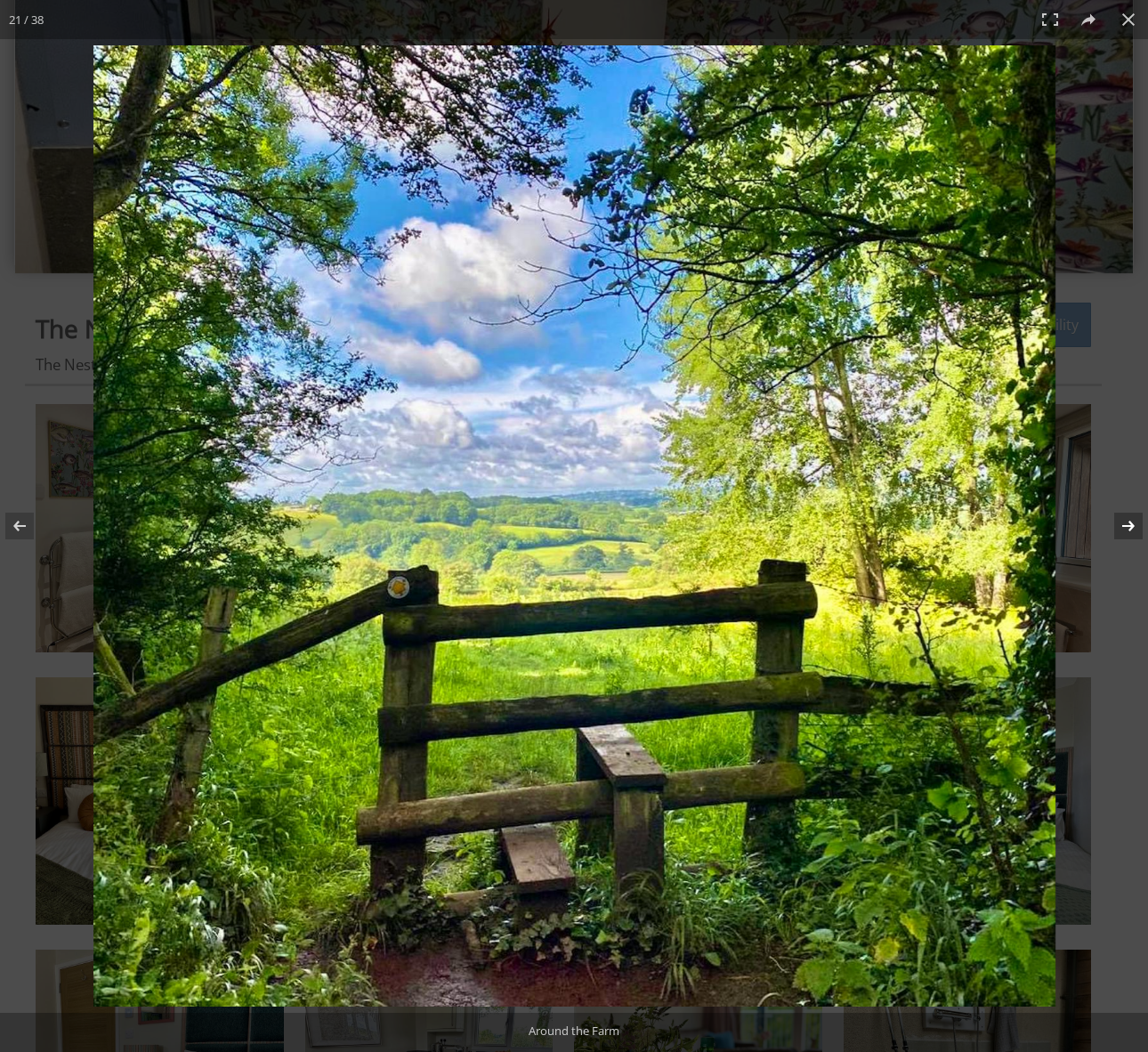
click at [1126, 526] on button at bounding box center [1117, 526] width 62 height 89
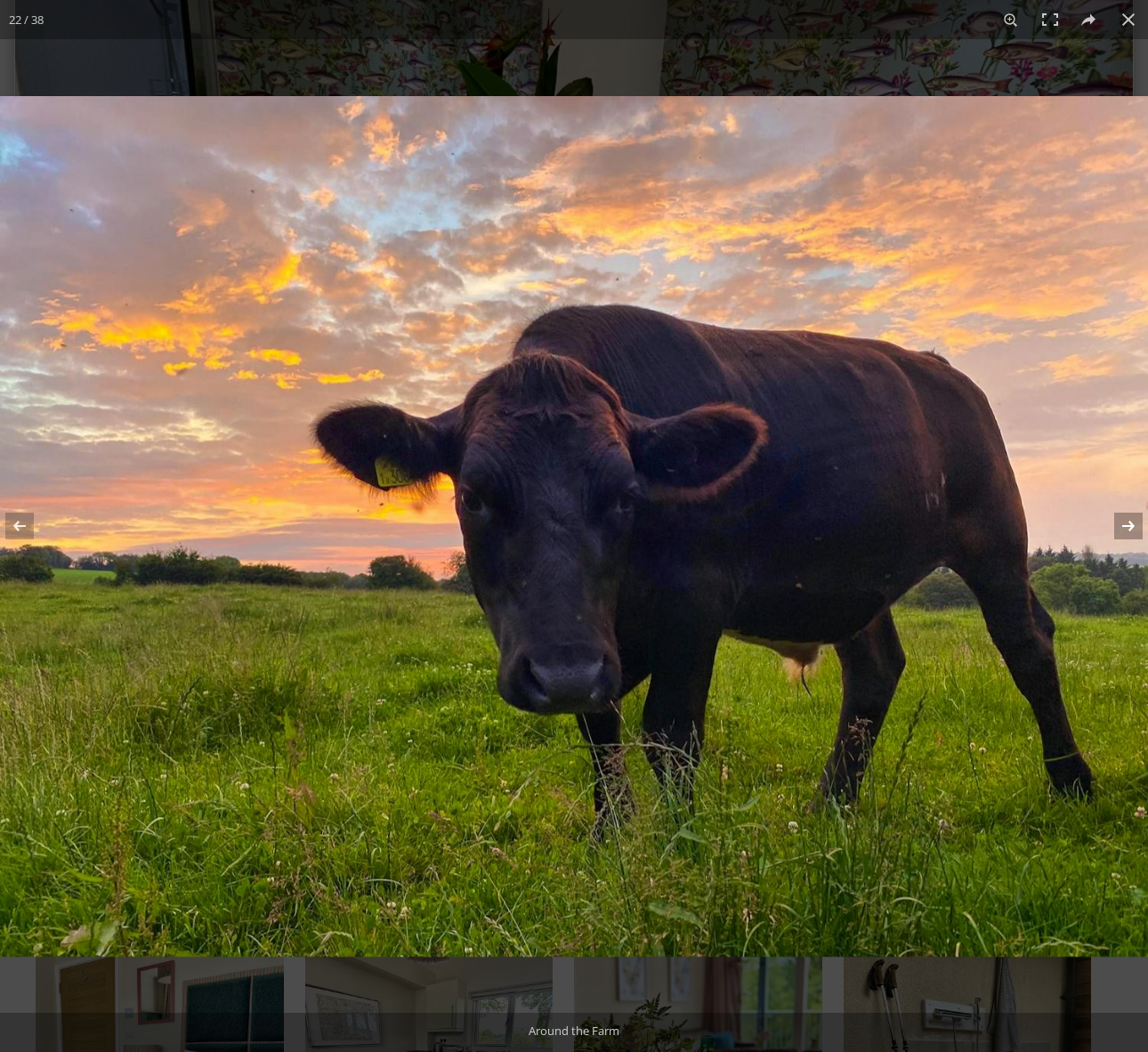
click at [1126, 526] on button at bounding box center [1117, 526] width 62 height 89
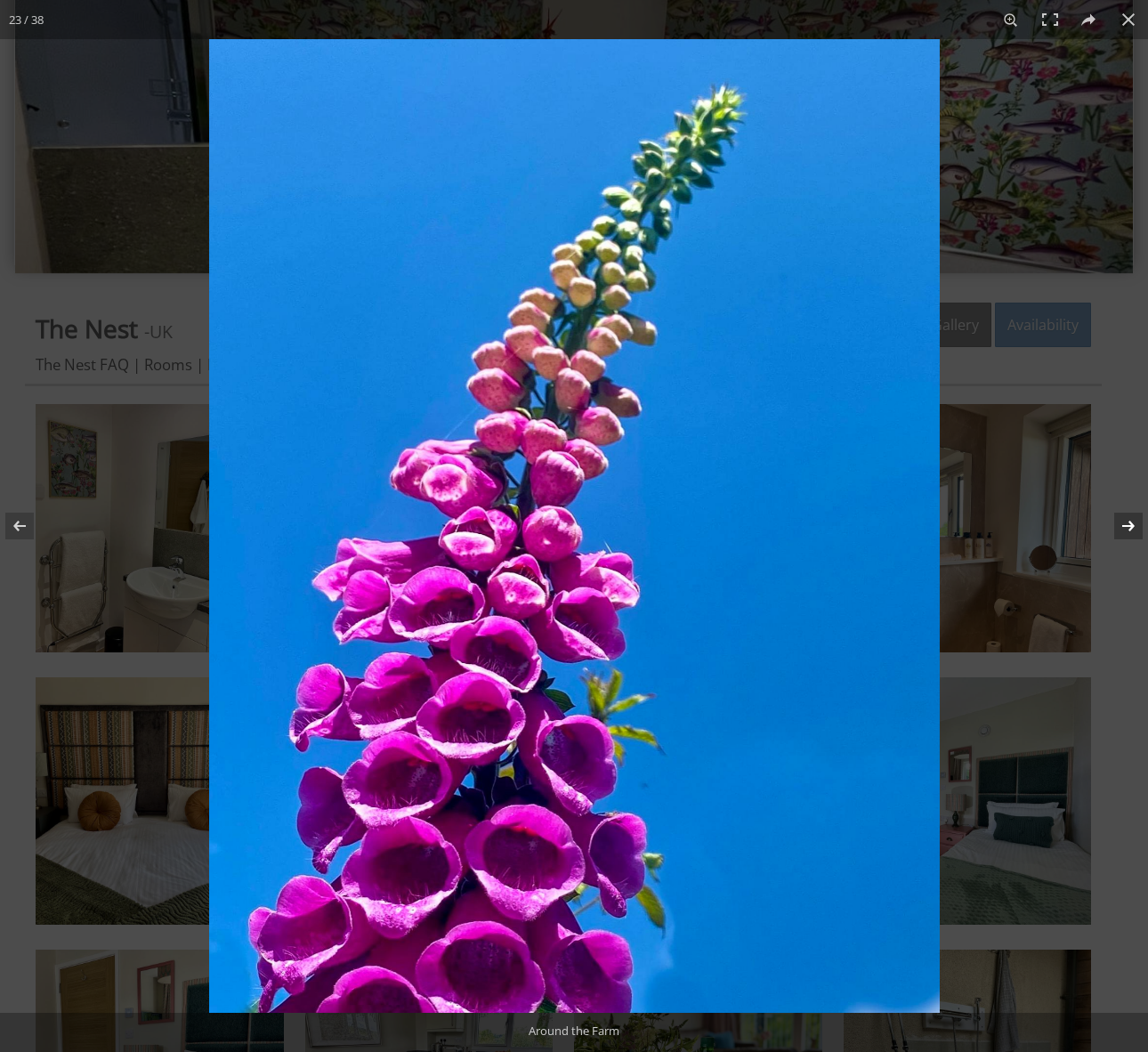
click at [1126, 526] on button at bounding box center [1117, 526] width 62 height 89
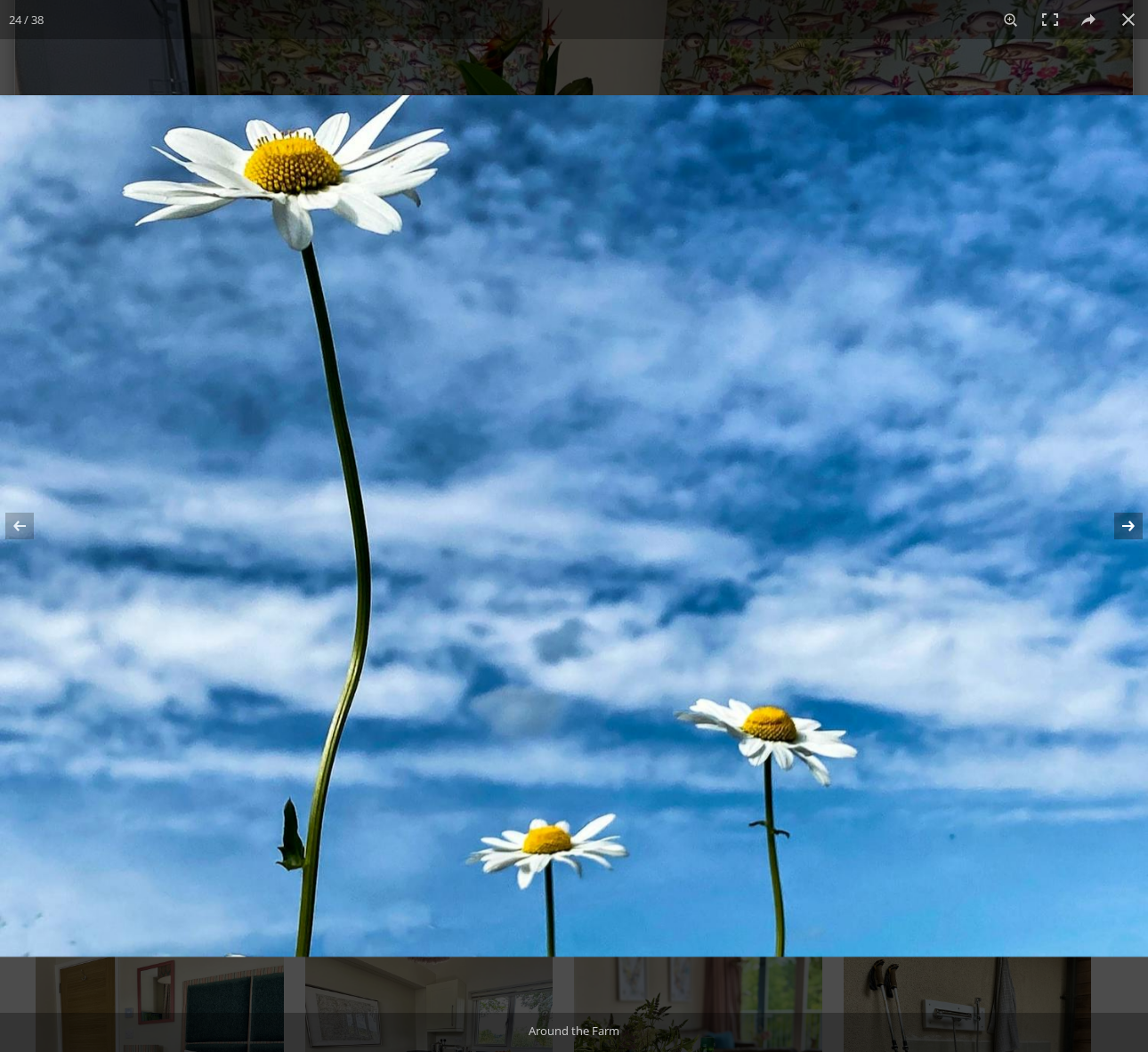
click at [1126, 526] on button at bounding box center [1117, 526] width 62 height 89
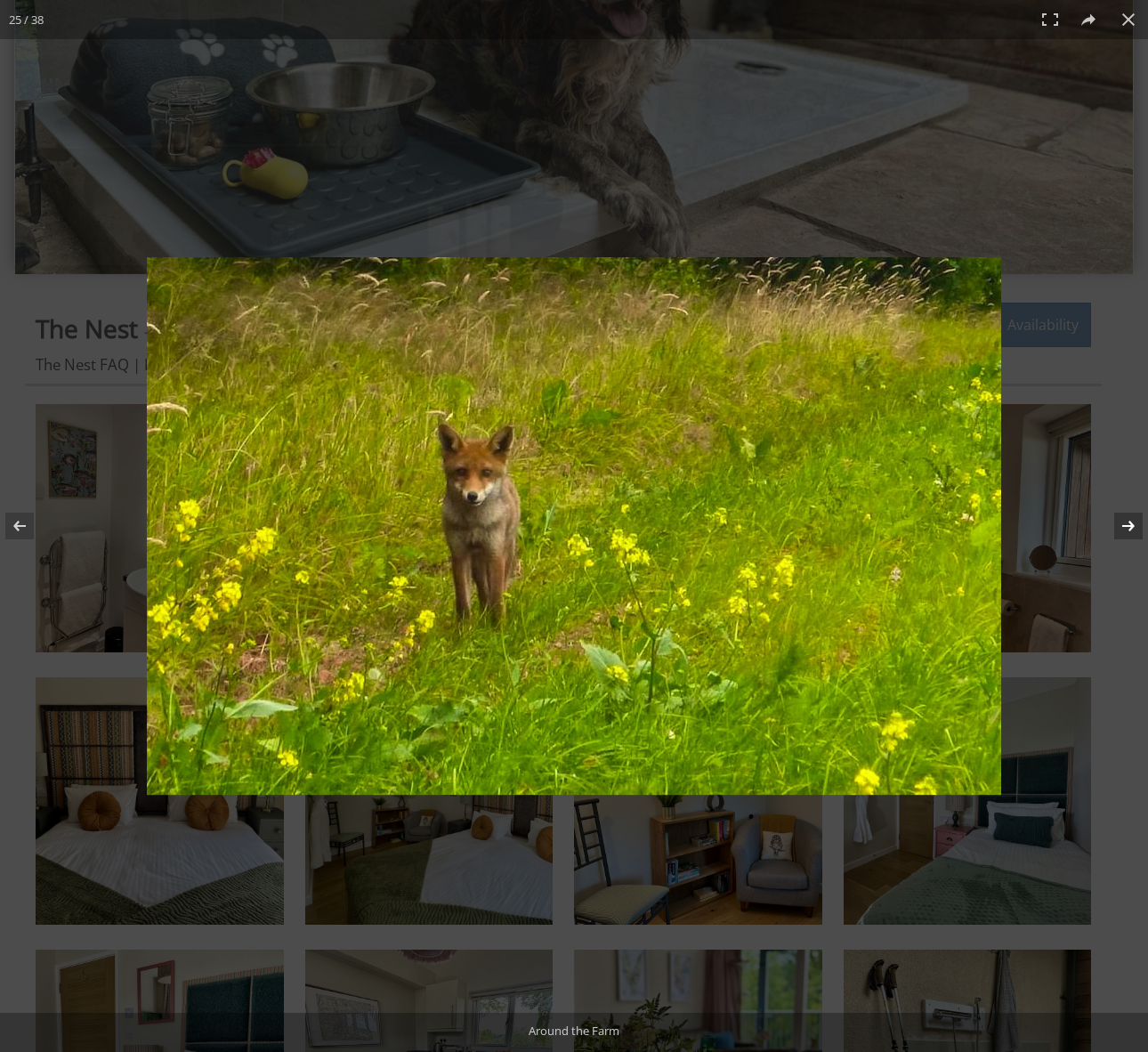
click at [1126, 526] on button at bounding box center [1117, 526] width 62 height 89
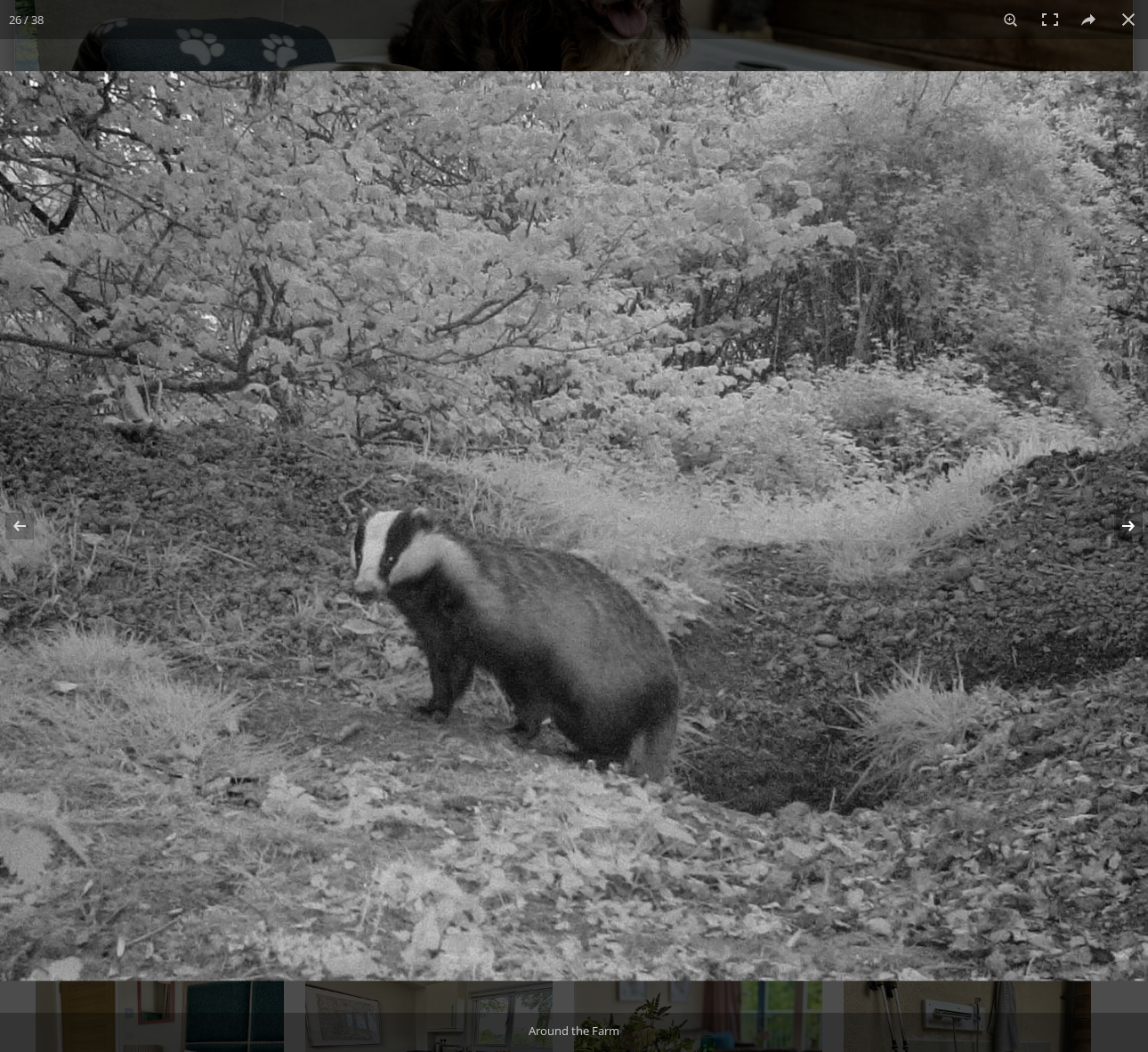
click at [1126, 526] on button at bounding box center [1117, 526] width 62 height 89
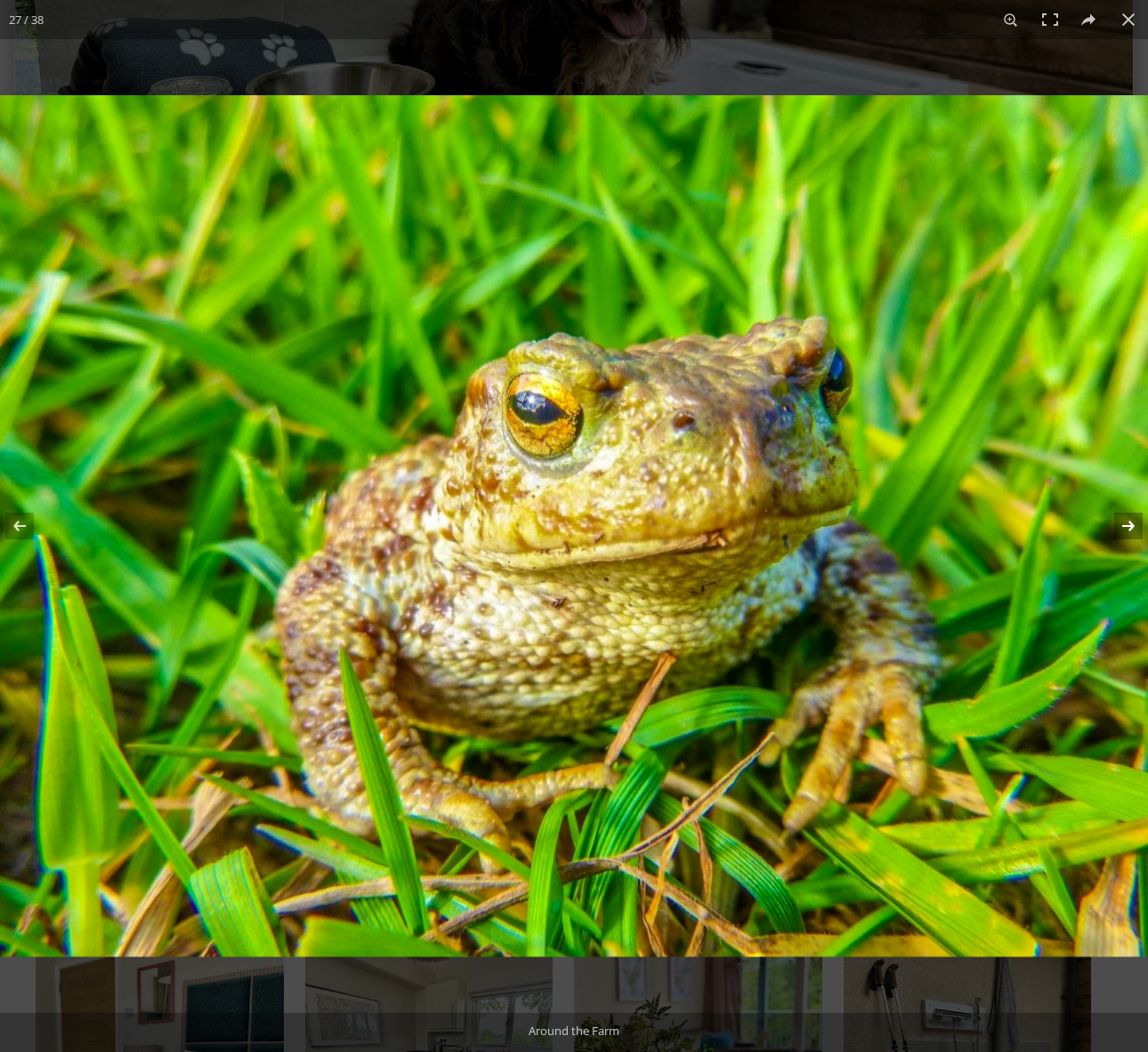
click at [1126, 526] on button at bounding box center [1117, 526] width 62 height 89
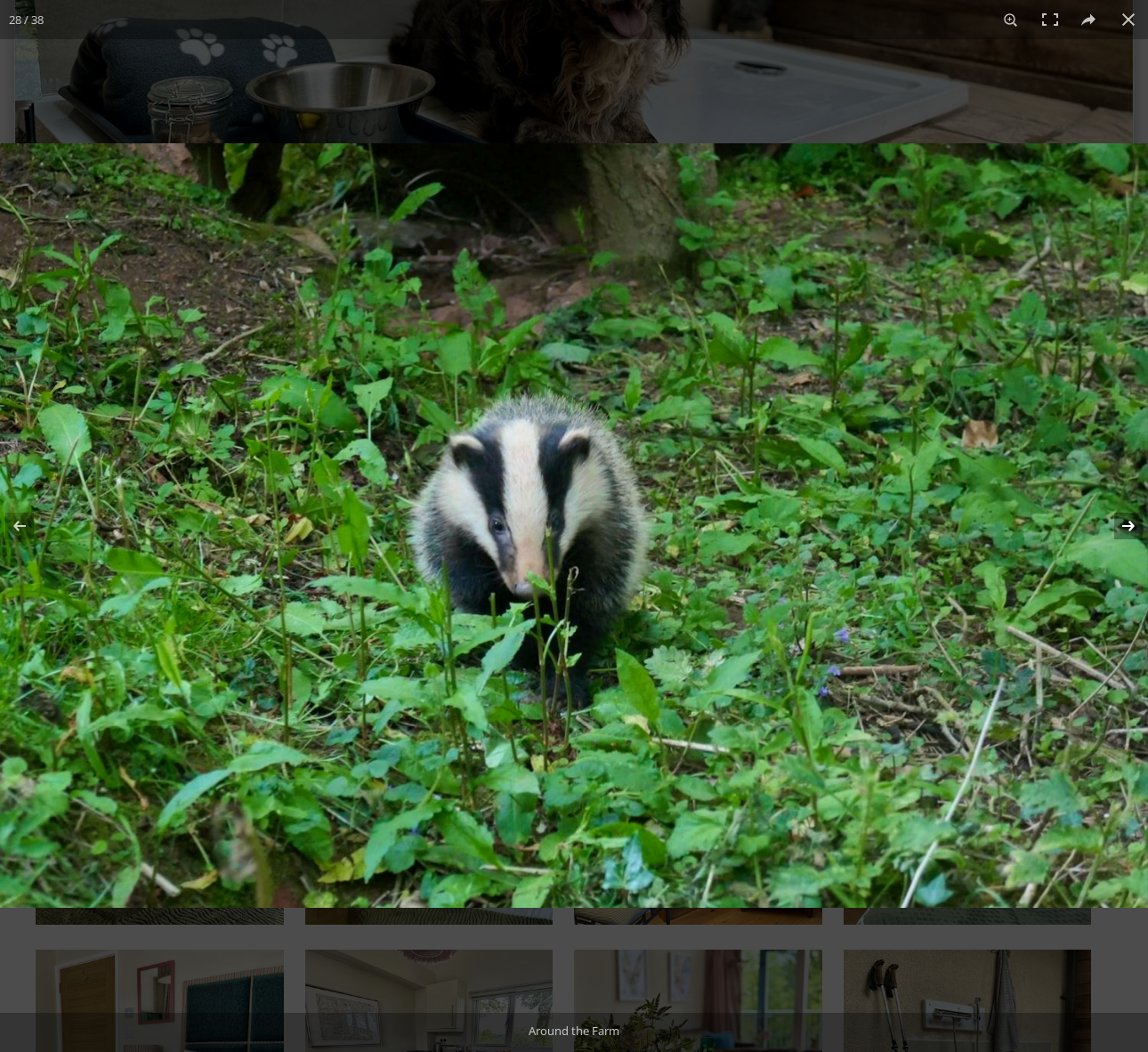
click at [1126, 526] on button at bounding box center [1117, 526] width 62 height 89
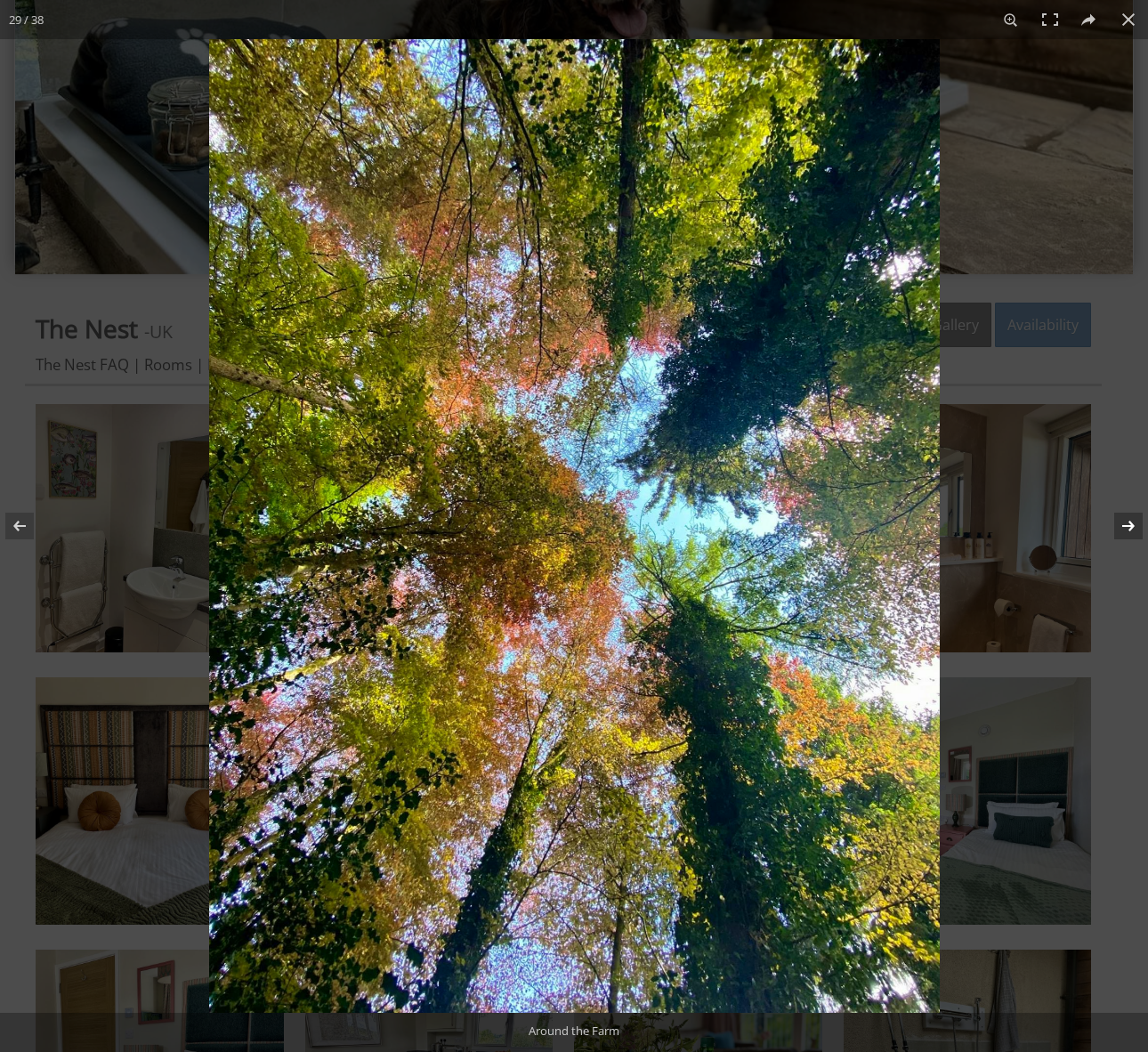
click at [1126, 526] on button at bounding box center [1117, 526] width 62 height 89
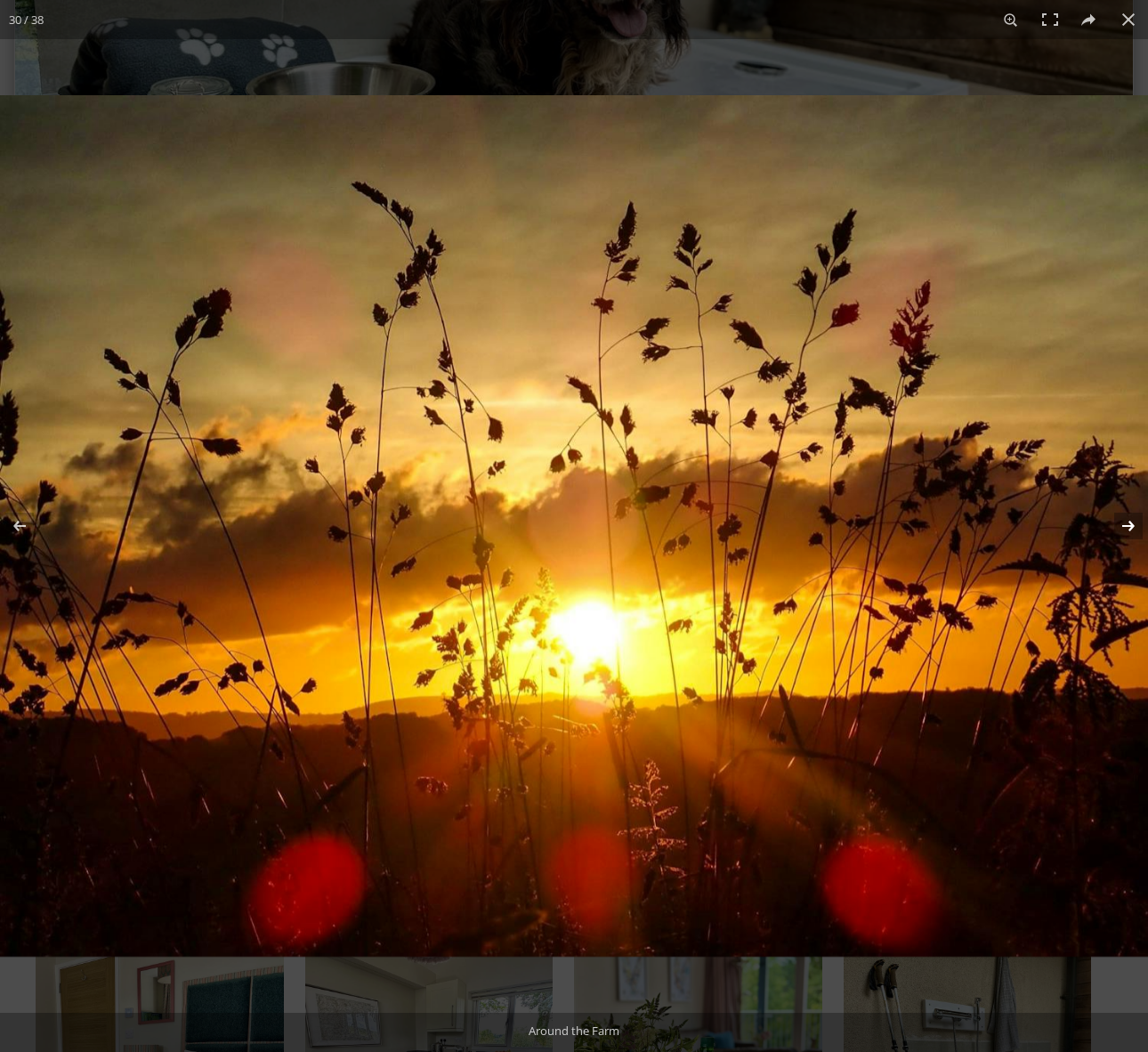
click at [1126, 526] on button at bounding box center [1117, 526] width 62 height 89
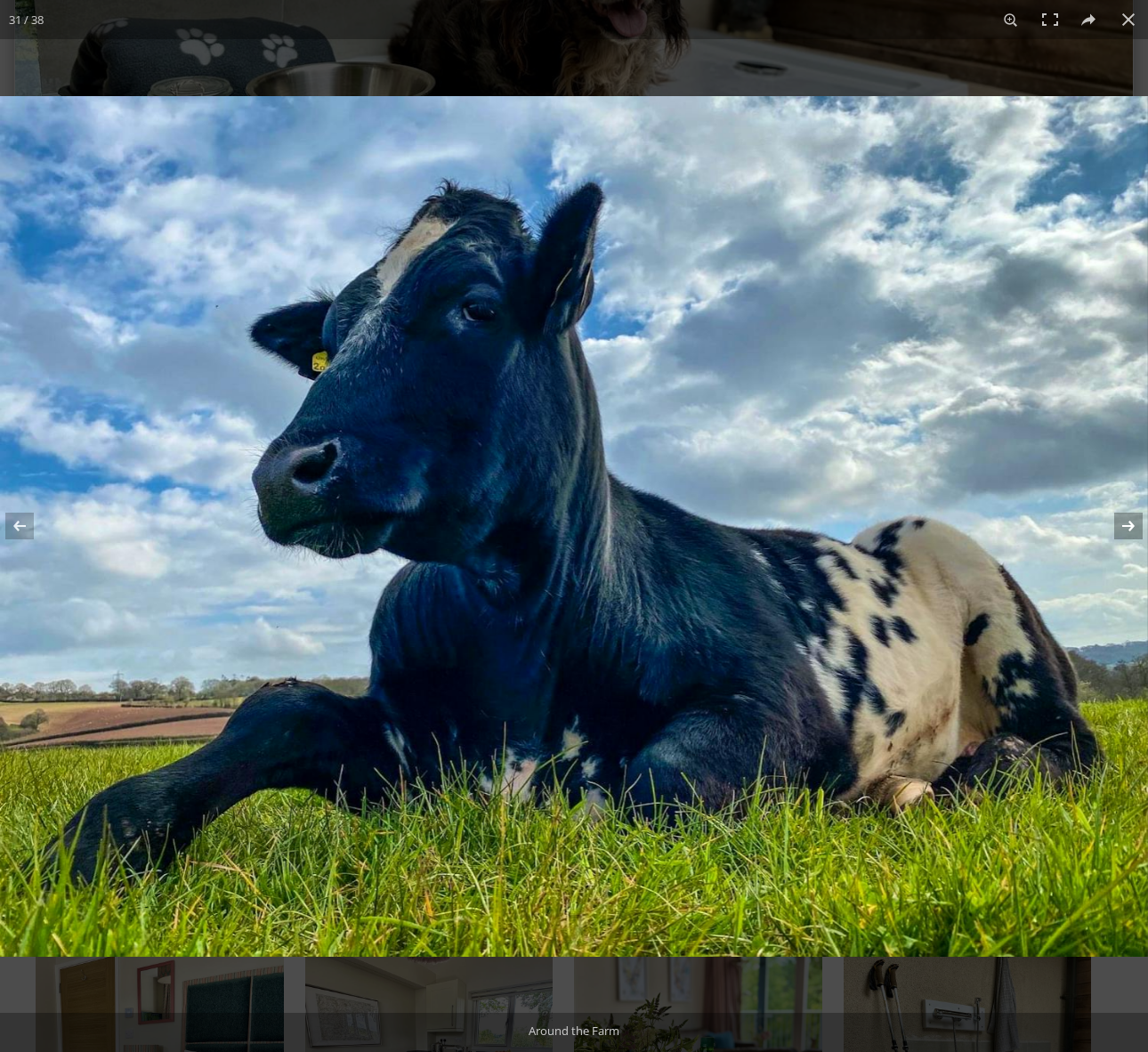
click at [1126, 526] on button at bounding box center [1117, 526] width 62 height 89
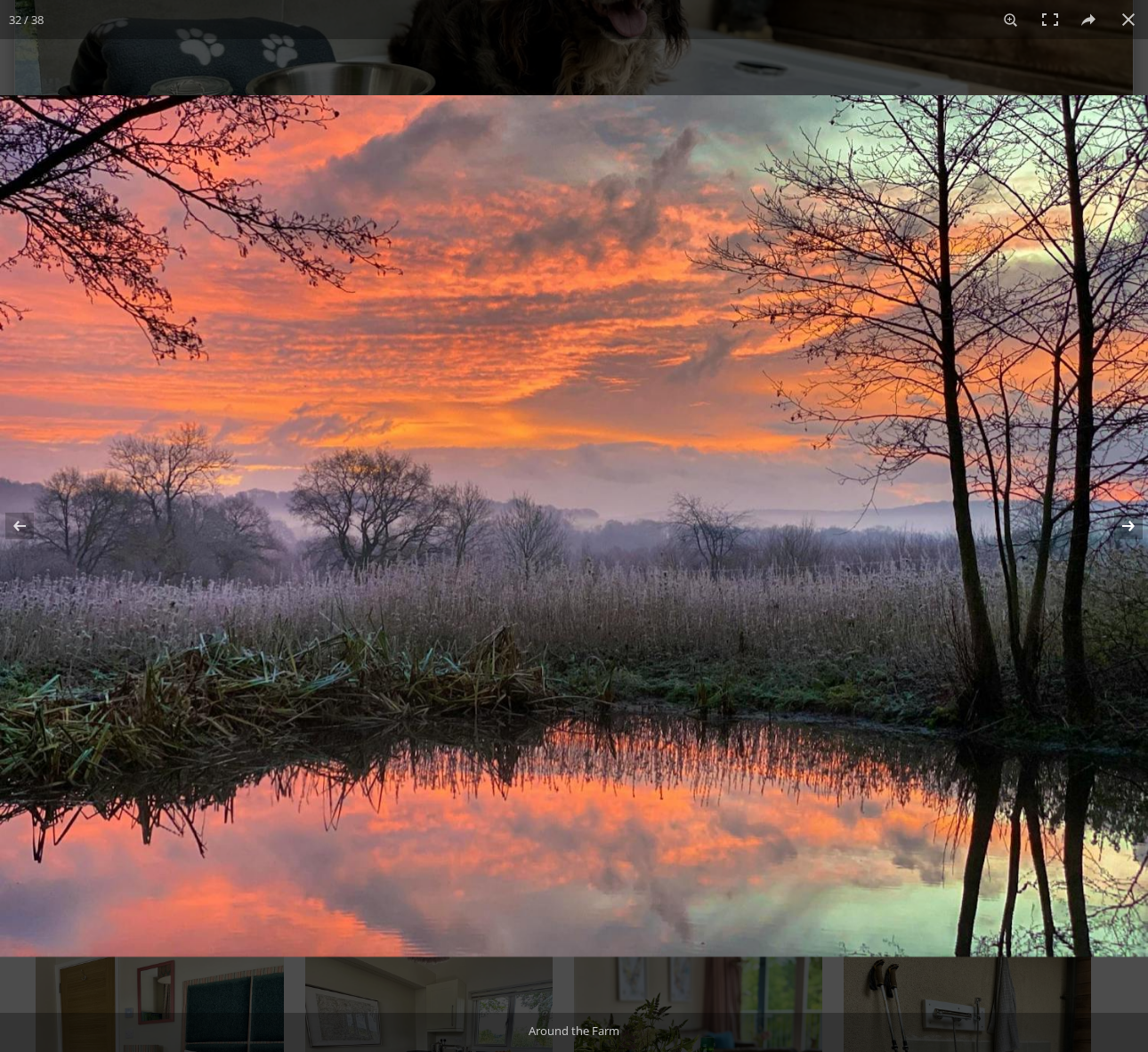
click at [1126, 526] on button at bounding box center [1117, 526] width 62 height 89
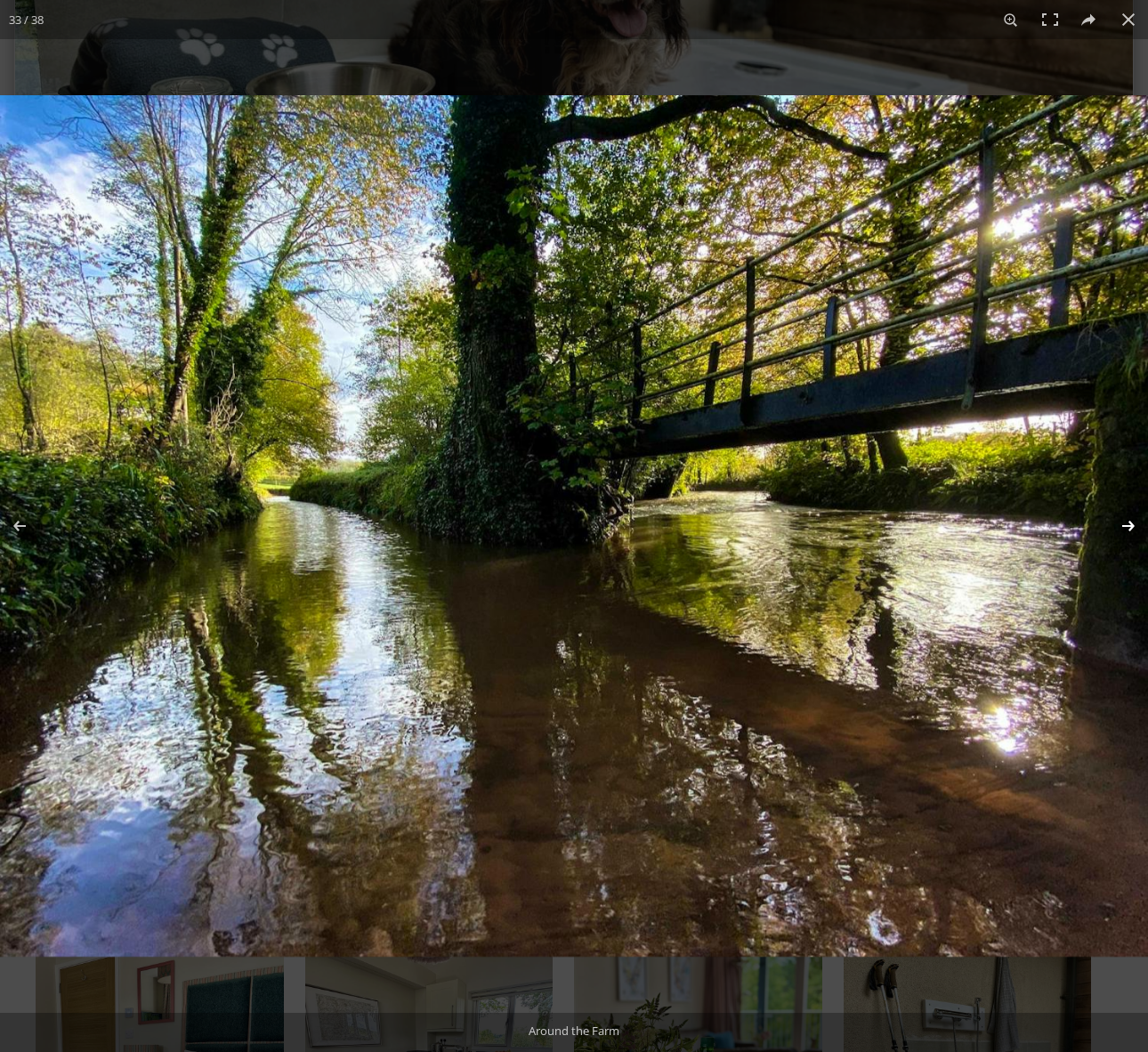
click at [1126, 526] on button at bounding box center [1117, 526] width 62 height 89
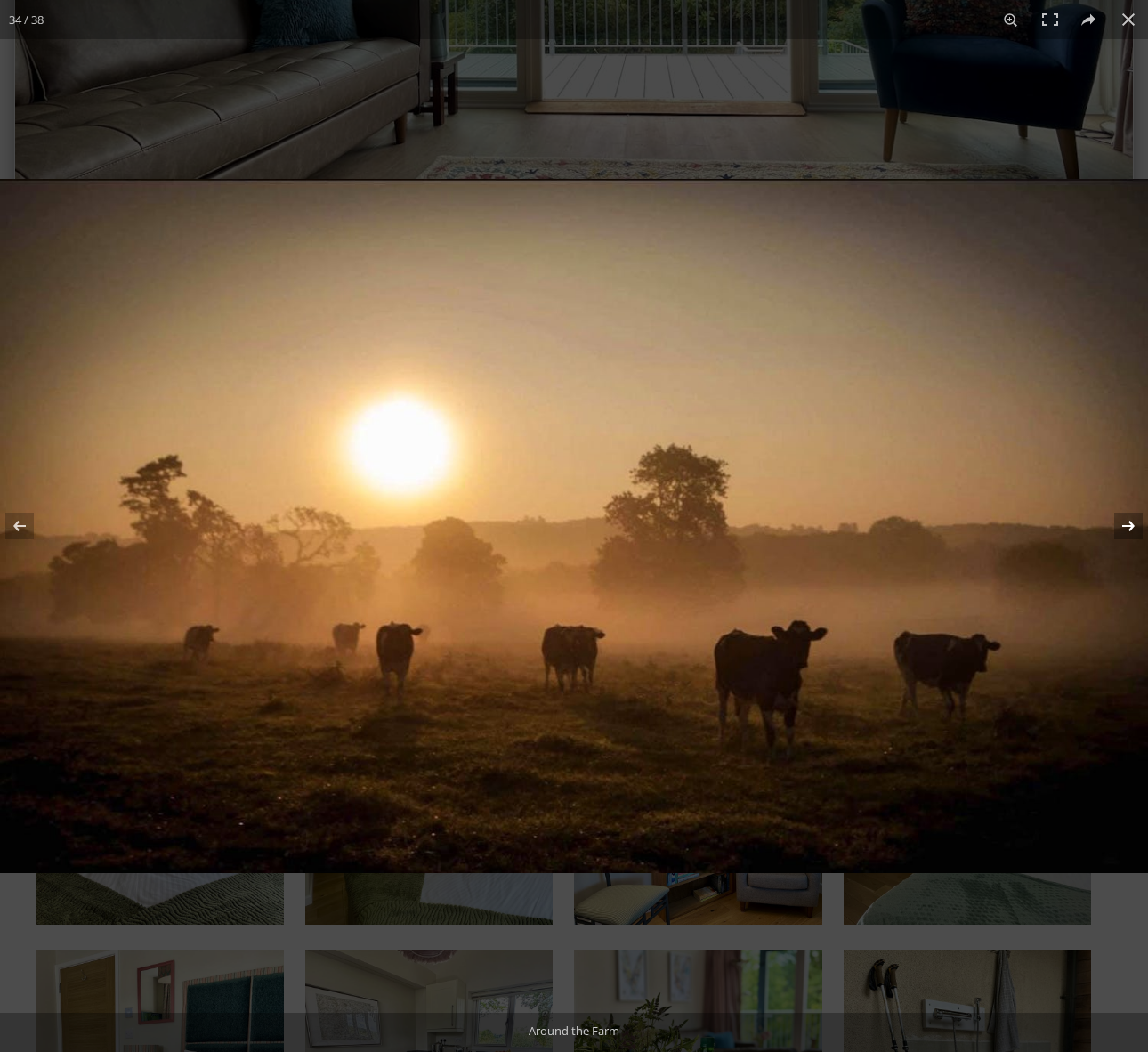
click at [1126, 526] on button at bounding box center [1117, 526] width 62 height 89
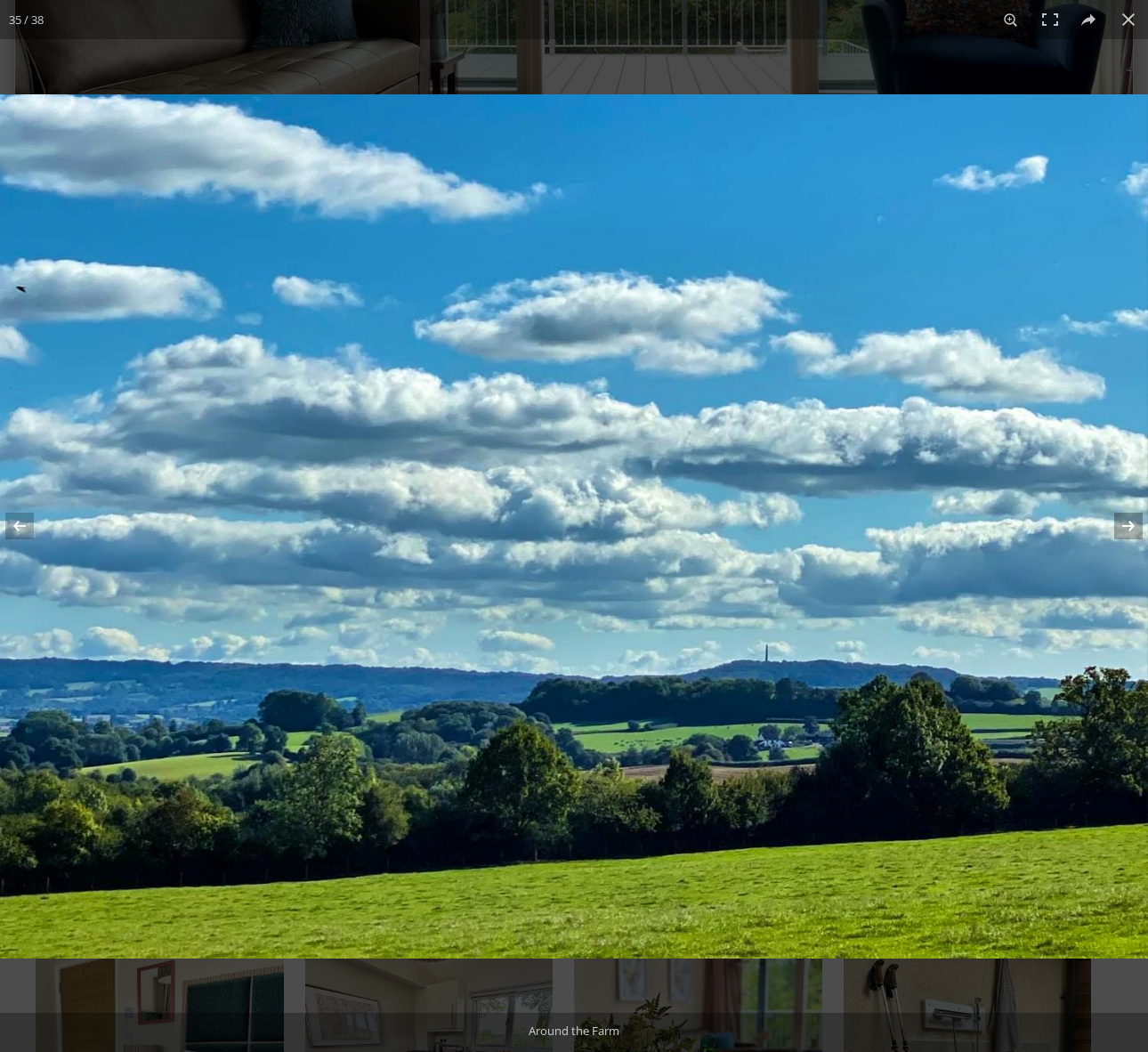
click at [1126, 526] on button at bounding box center [1117, 526] width 62 height 89
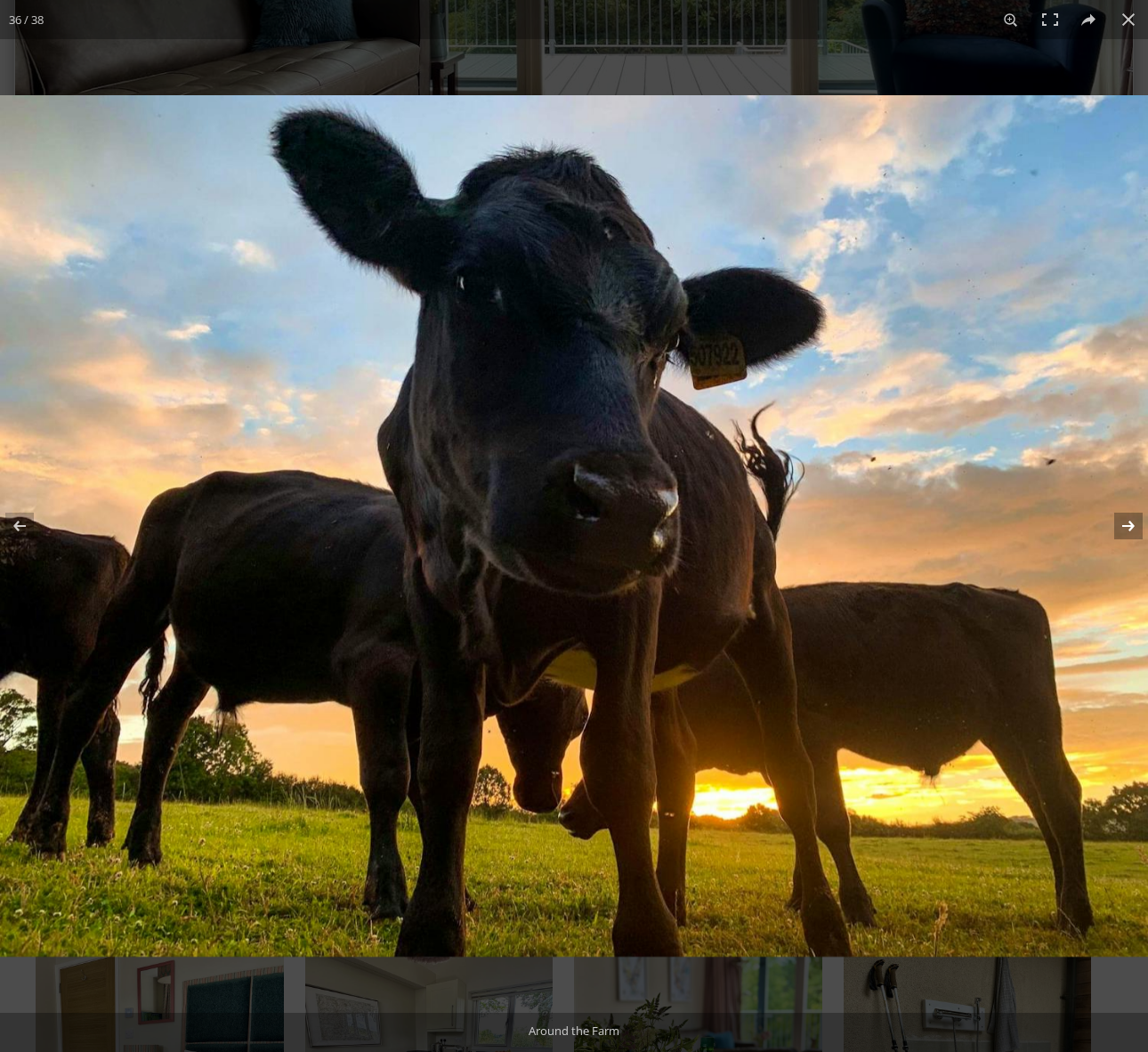
click at [1125, 526] on button at bounding box center [1117, 526] width 62 height 89
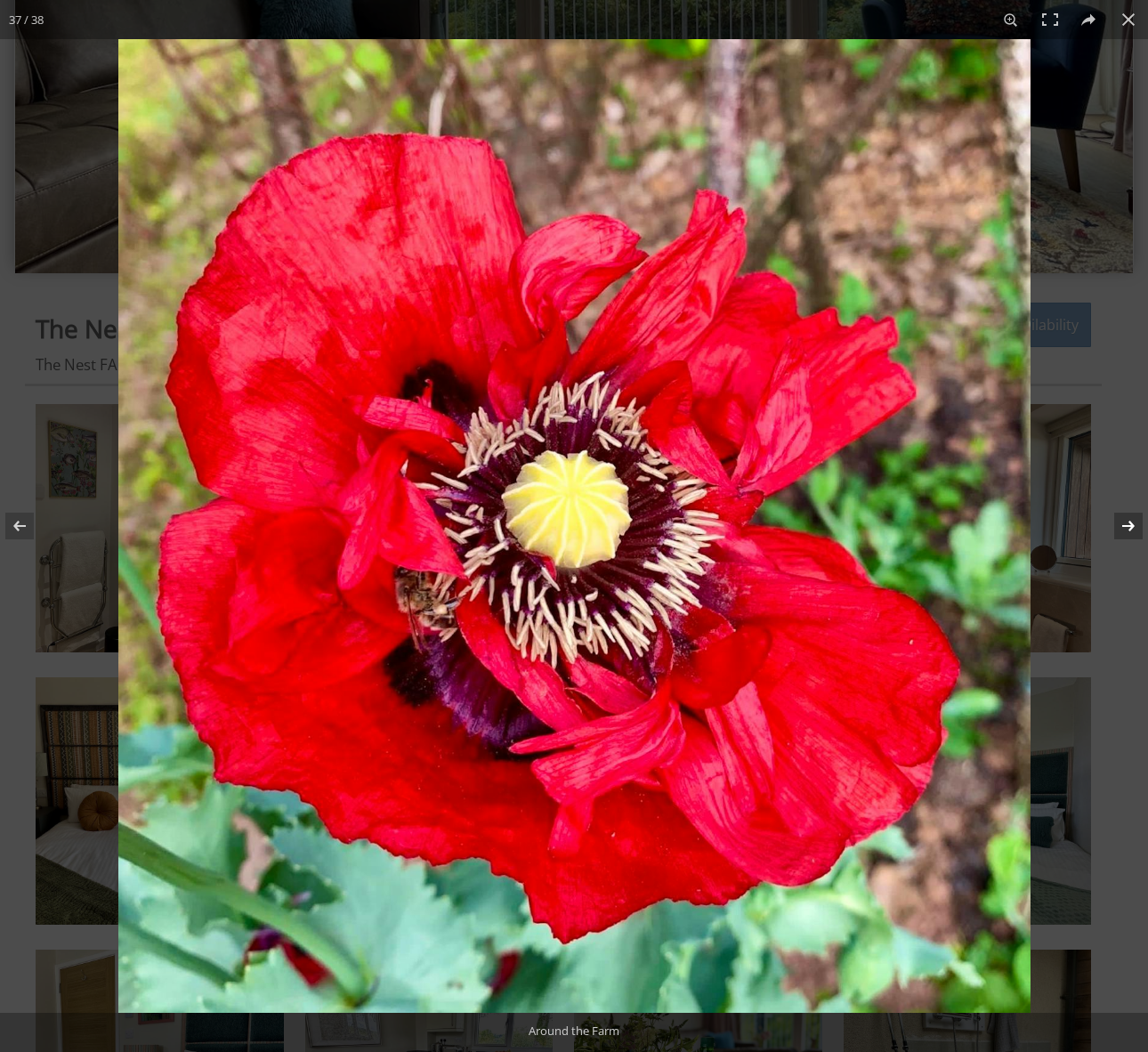
click at [1125, 526] on button at bounding box center [1117, 526] width 62 height 89
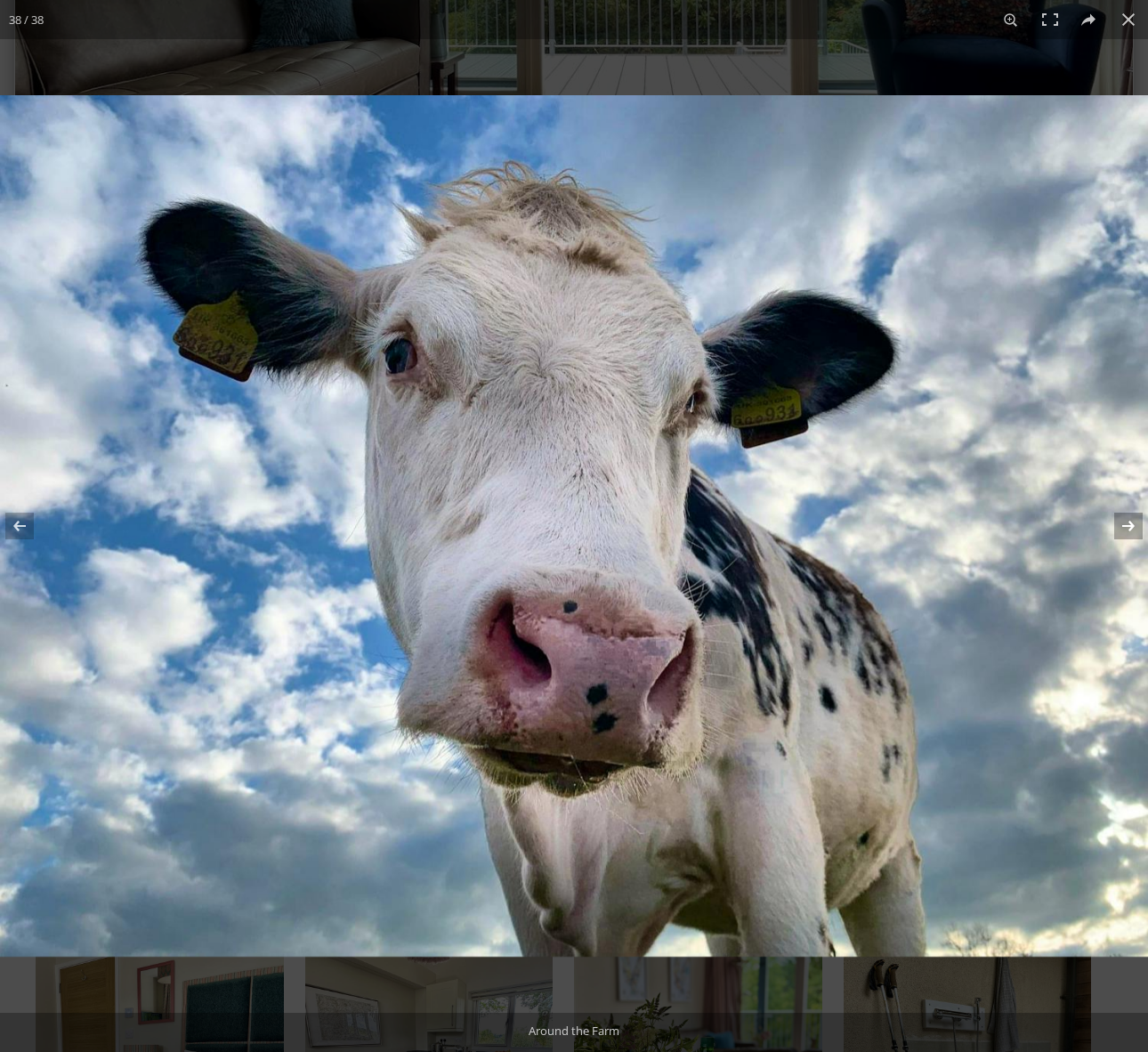
click at [1125, 526] on button at bounding box center [1117, 526] width 62 height 89
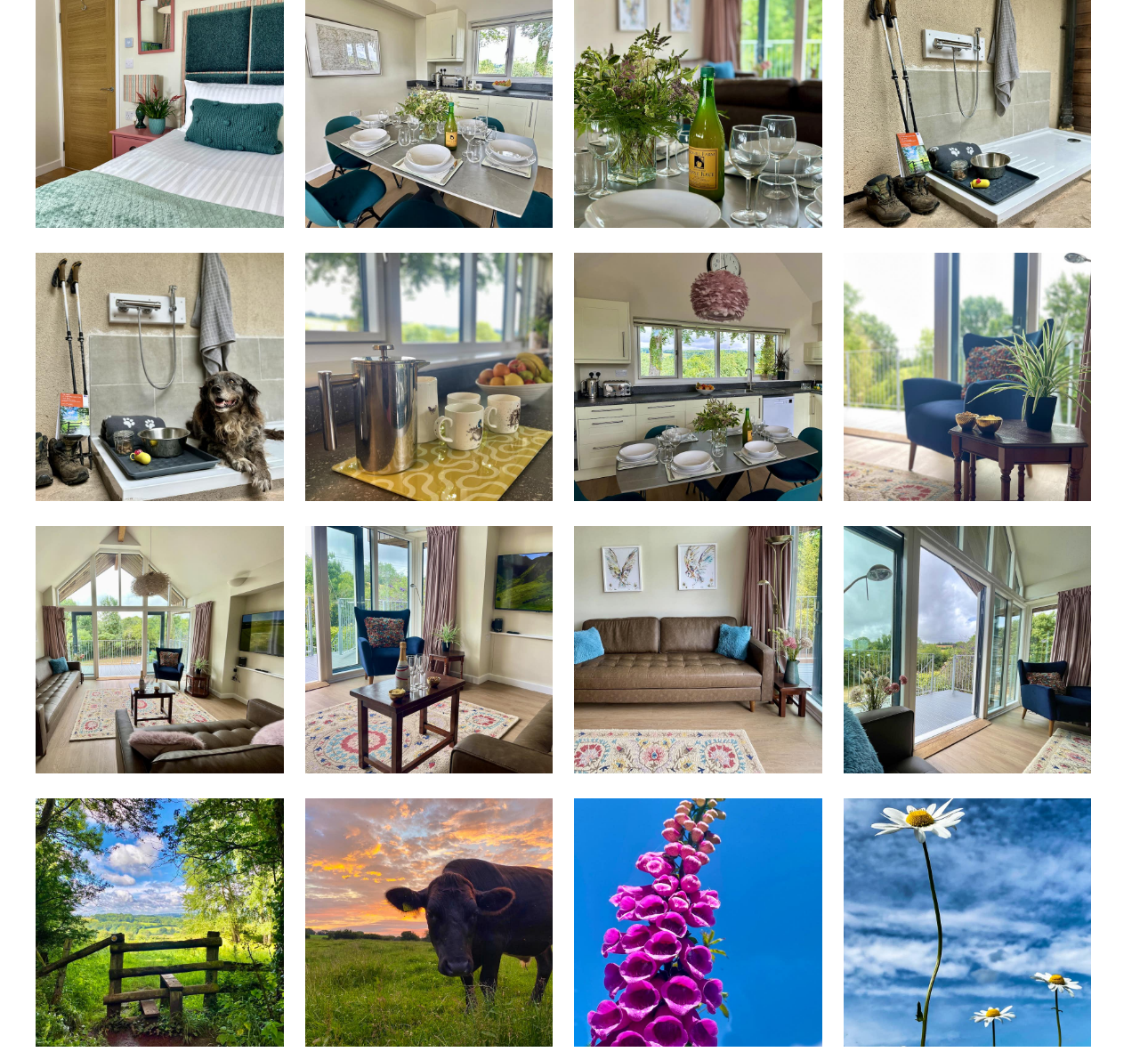
scroll to position [1201, 0]
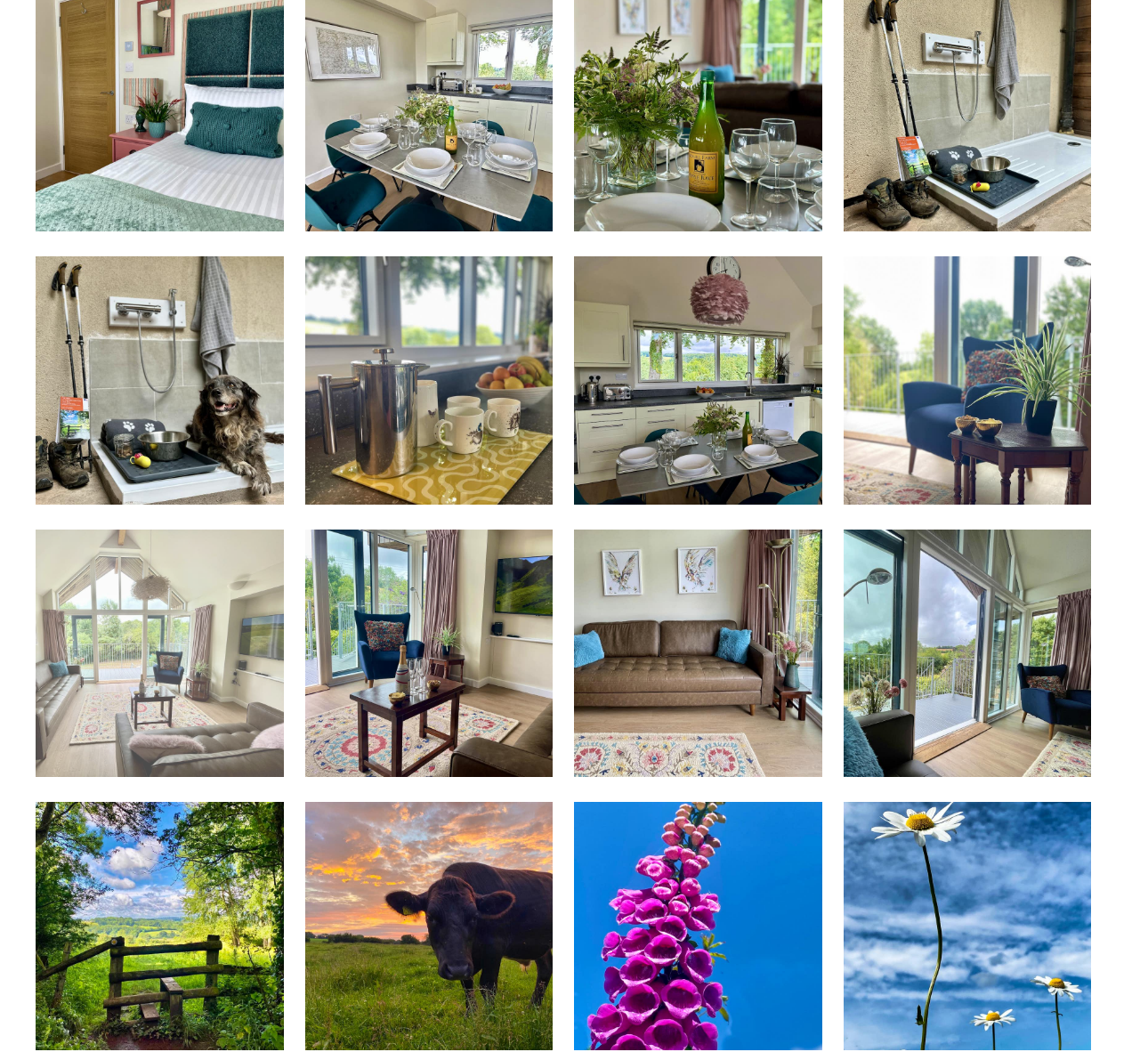
click at [202, 600] on img at bounding box center [159, 653] width 248 height 248
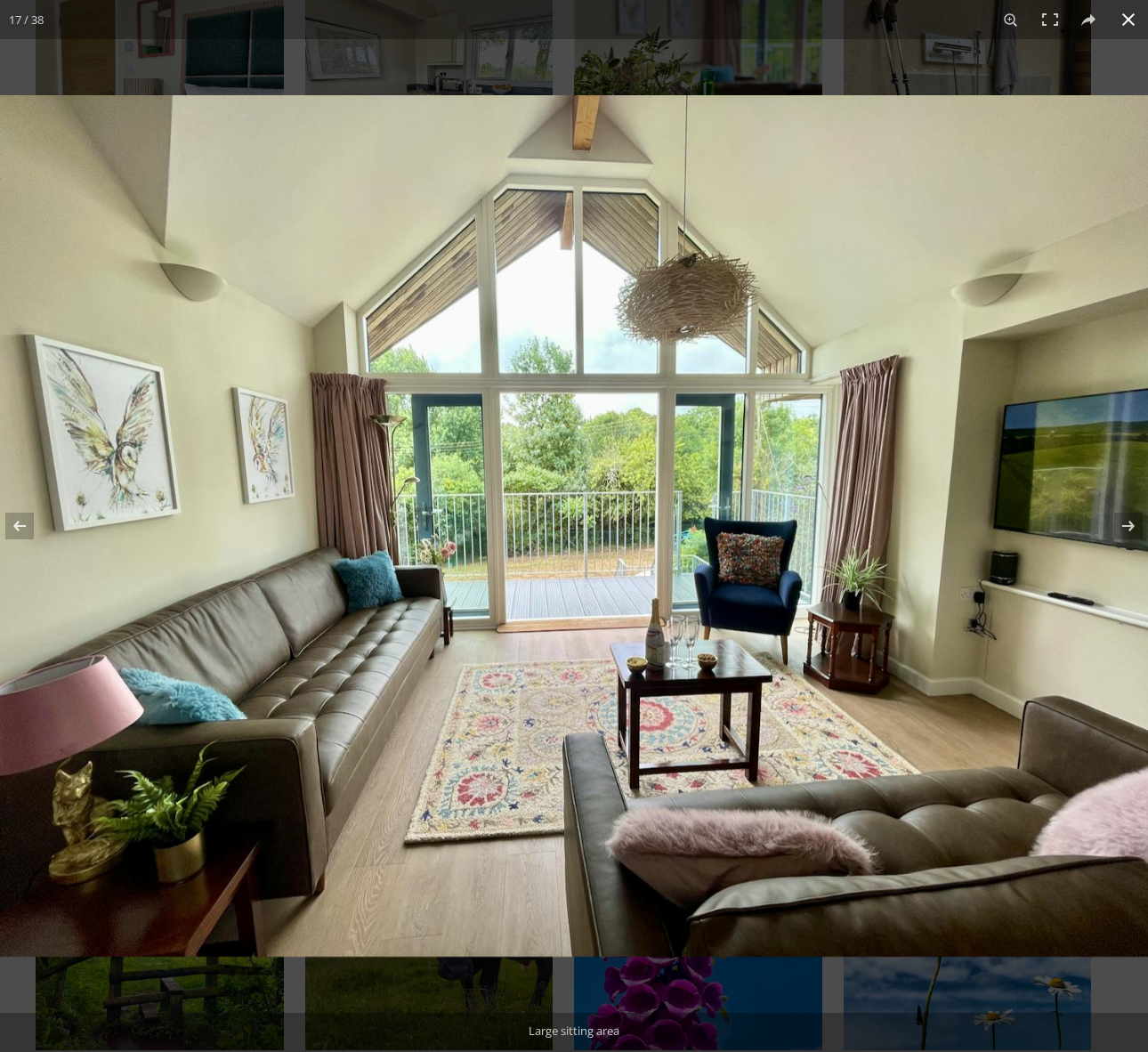
click at [818, 62] on div at bounding box center [574, 526] width 1148 height 1052
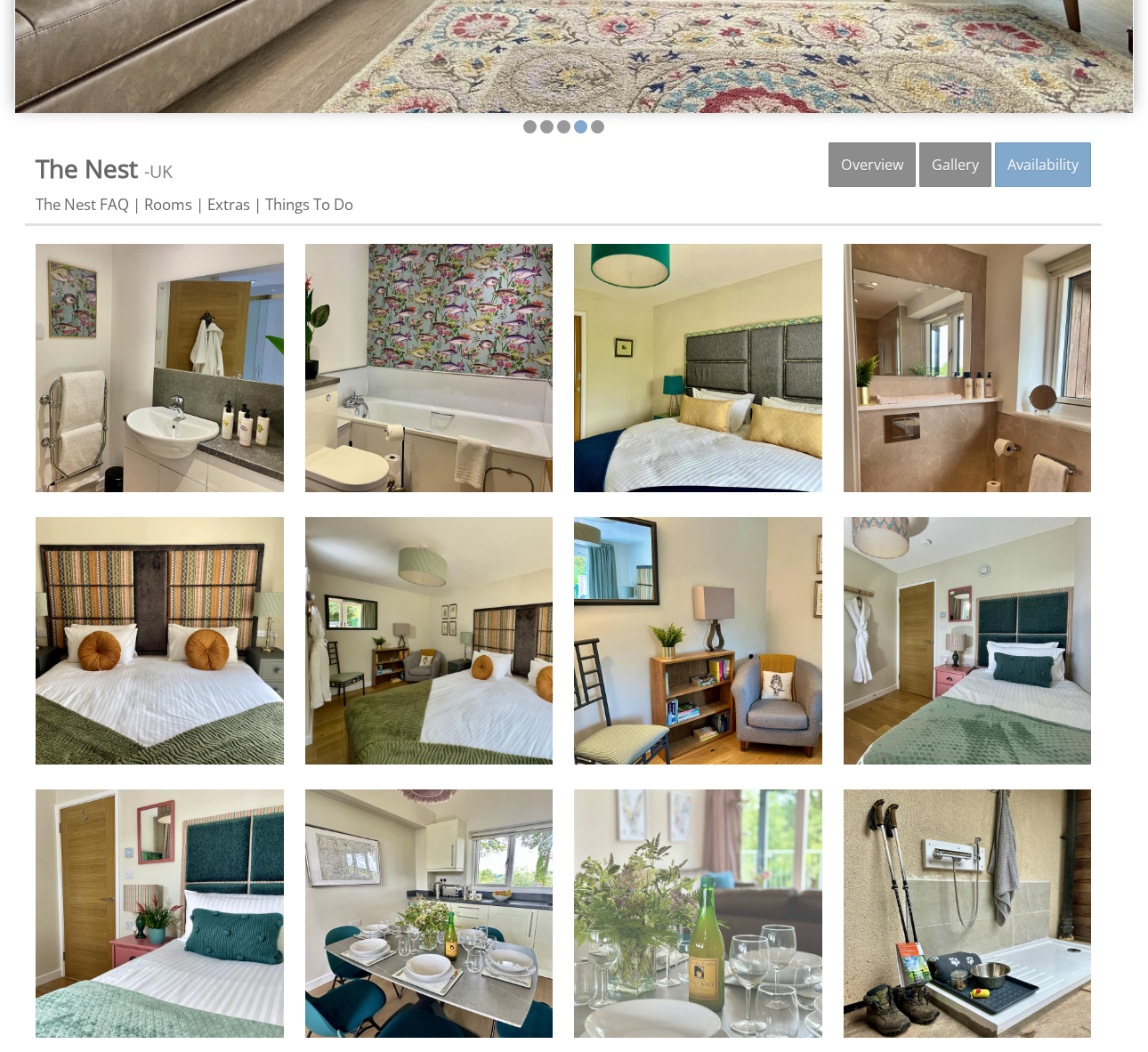
scroll to position [0, 0]
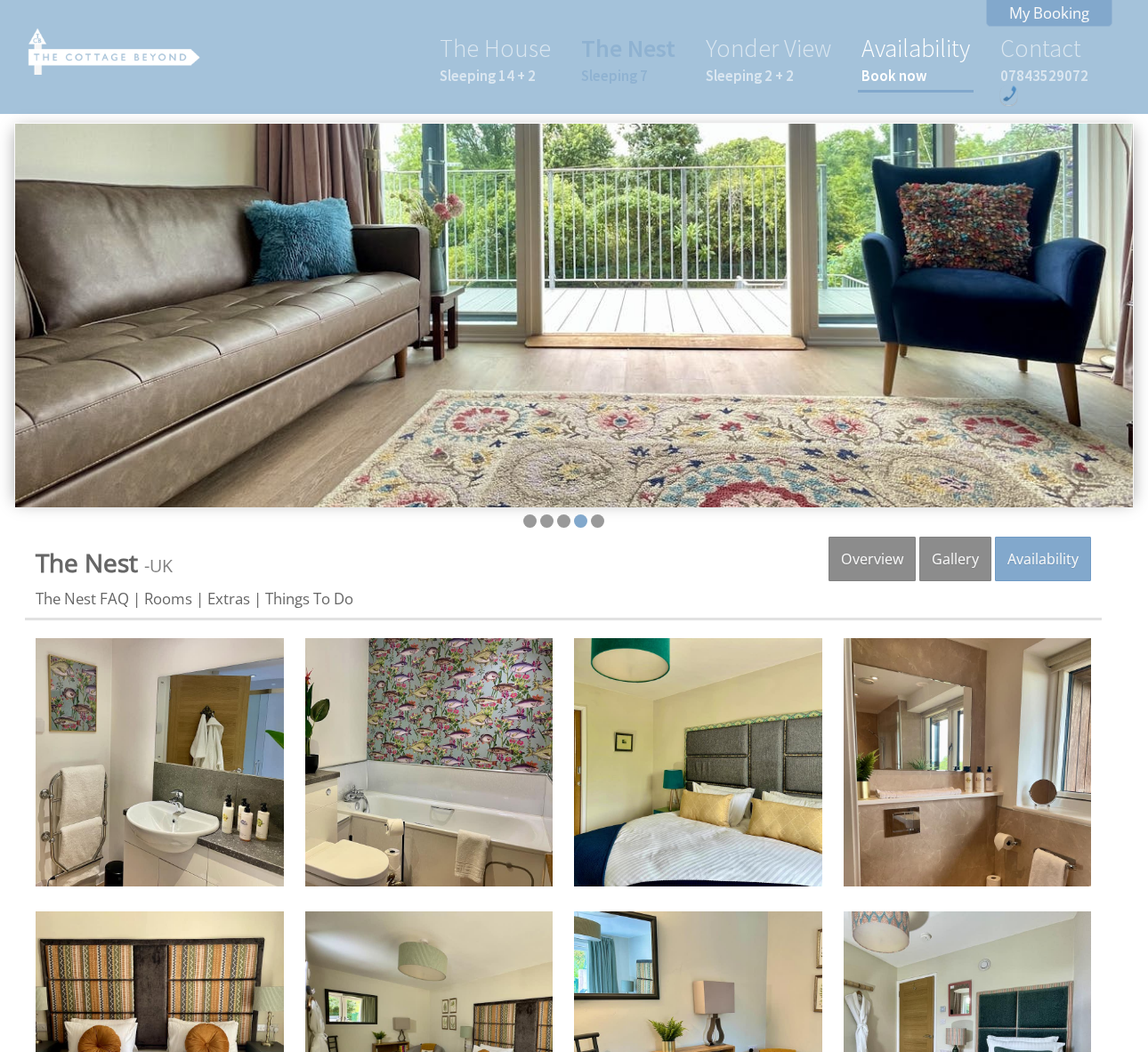
click at [911, 46] on link "Availability Book now" at bounding box center [915, 59] width 109 height 53
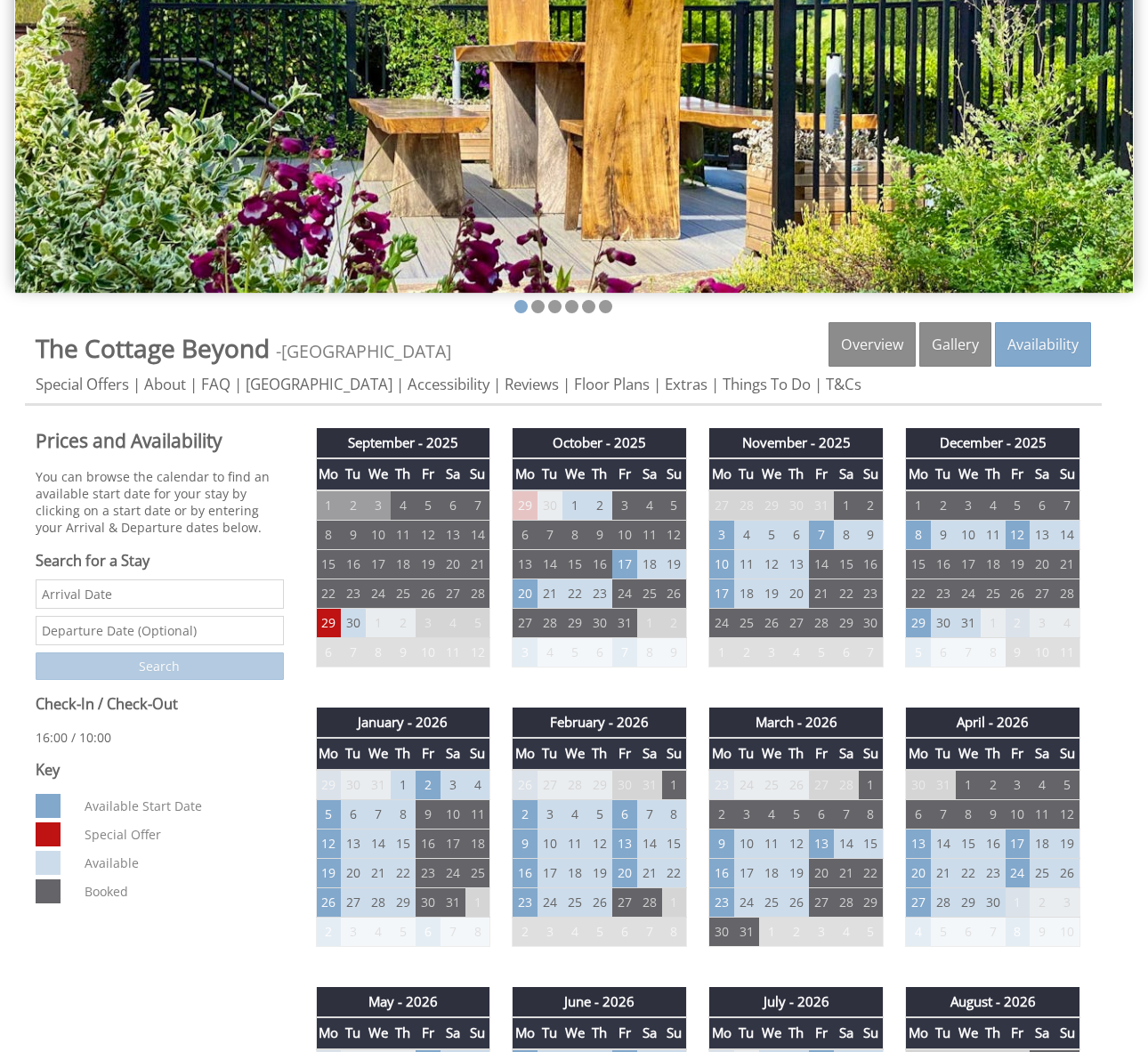
scroll to position [216, 0]
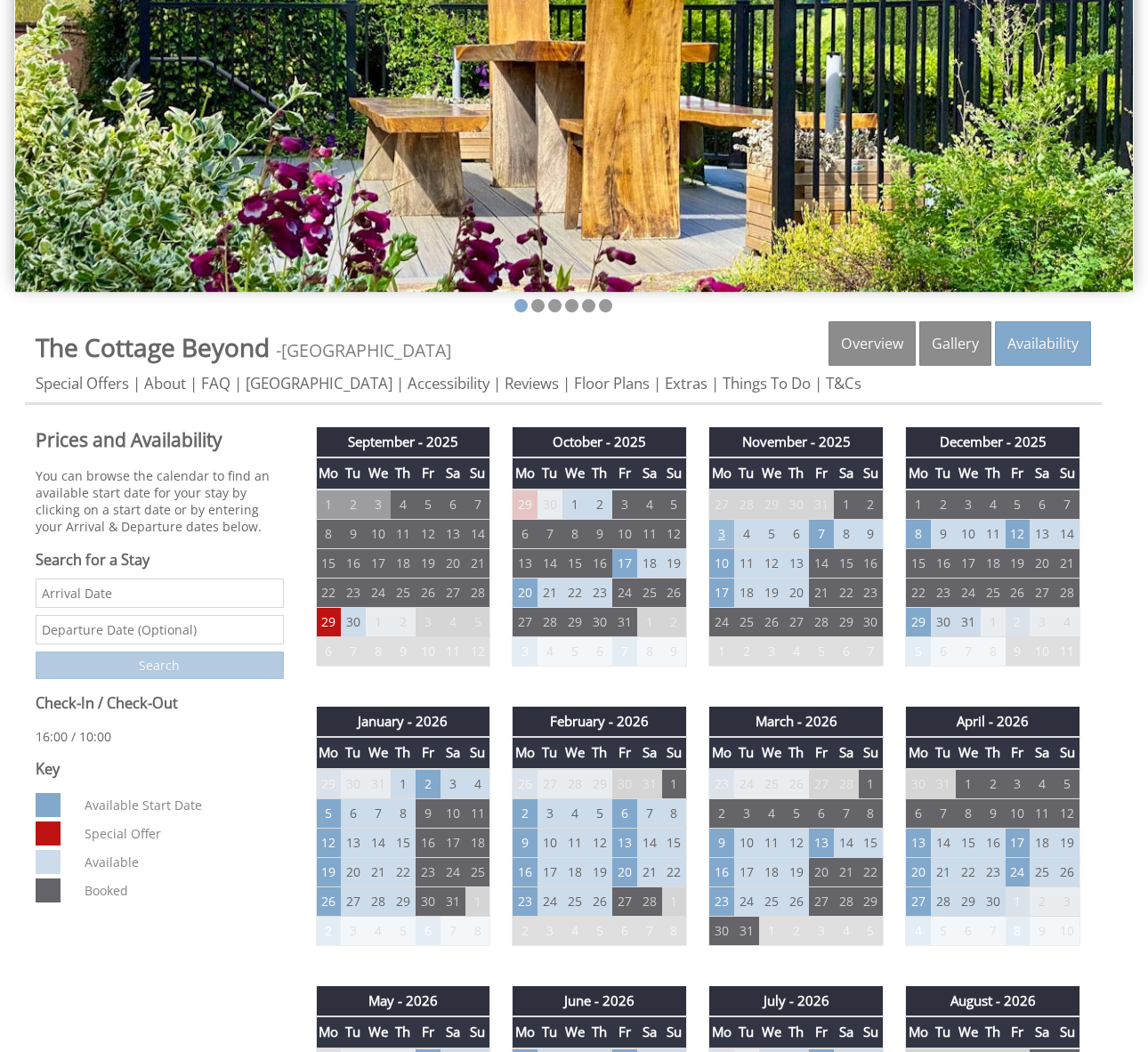
click at [722, 529] on td "3" at bounding box center [722, 533] width 25 height 30
